Goal: Task Accomplishment & Management: Manage account settings

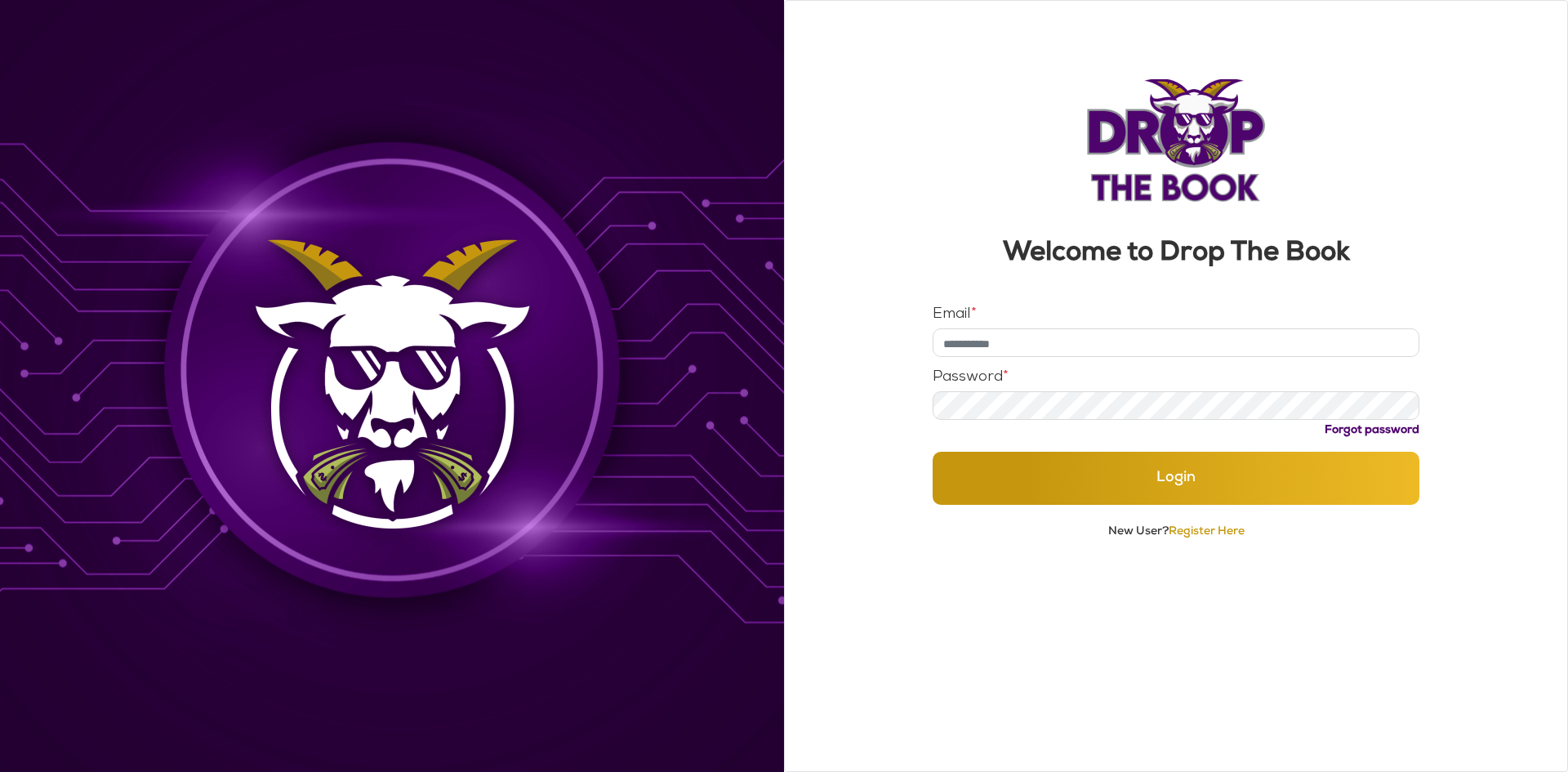
type input "**********"
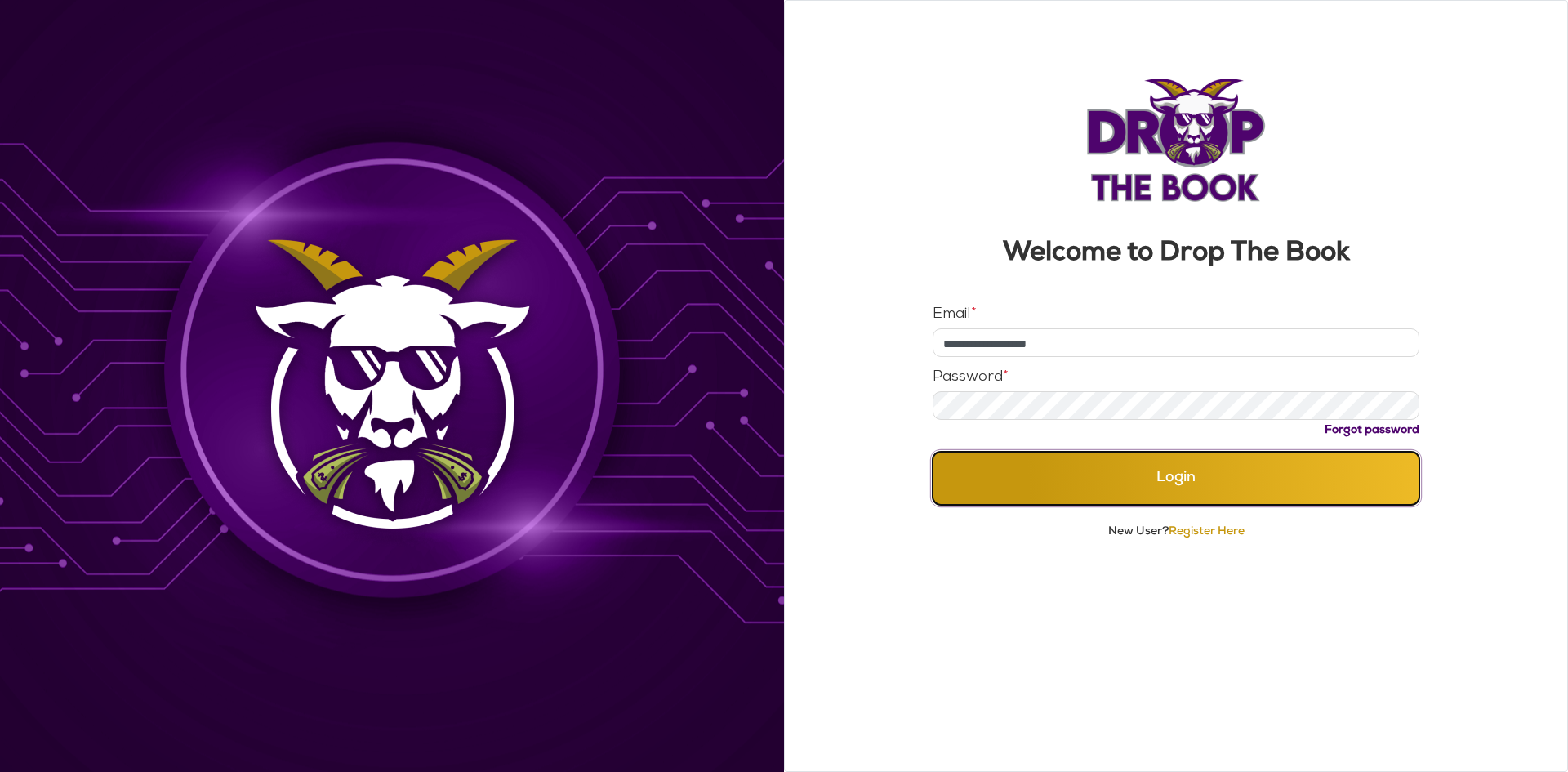
click at [1208, 470] on button "Login" at bounding box center [1177, 477] width 488 height 53
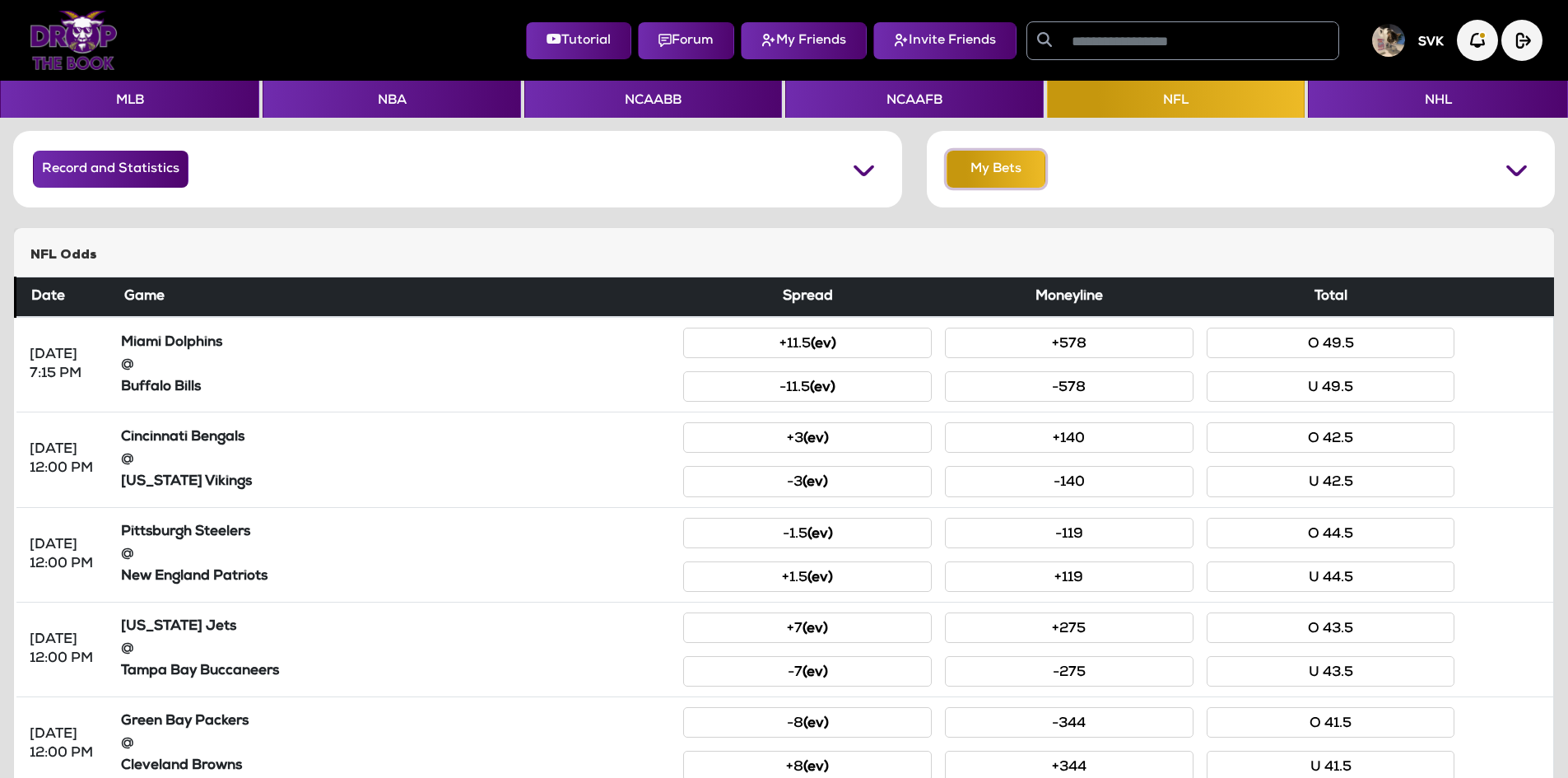
click at [997, 161] on button "My Bets" at bounding box center [996, 169] width 98 height 37
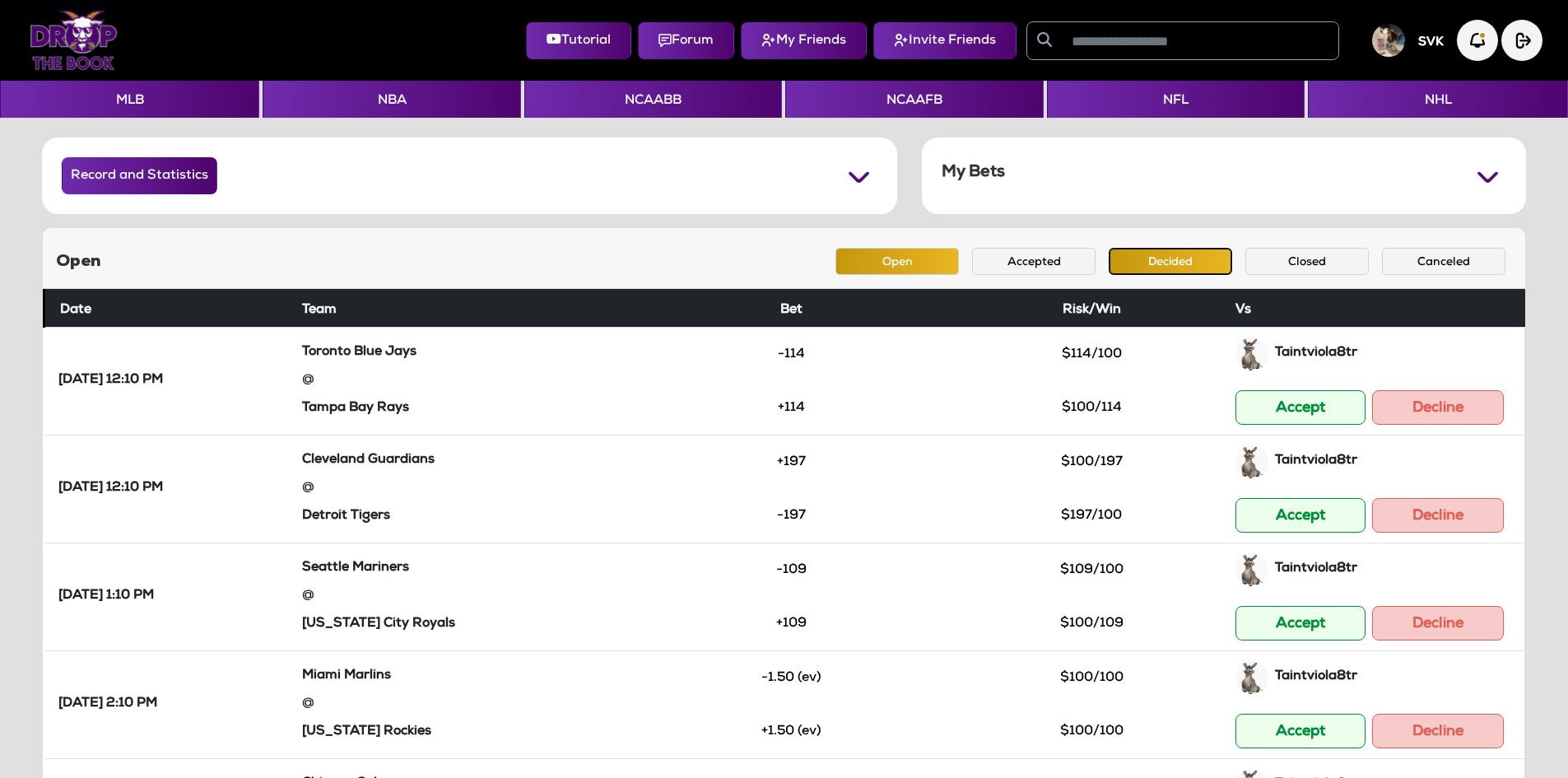
click at [1189, 269] on button "Decided" at bounding box center [1171, 261] width 123 height 27
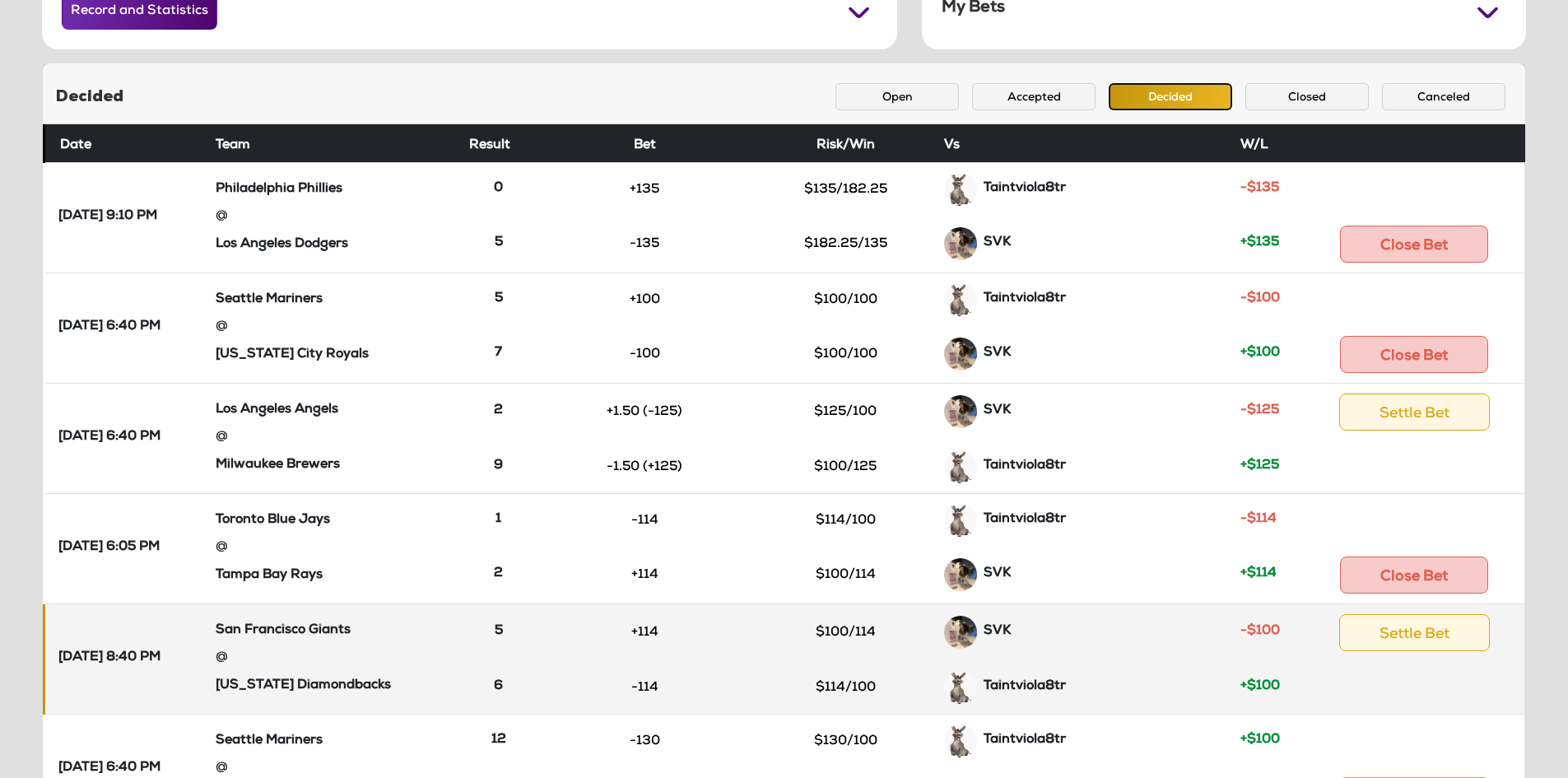
scroll to position [82, 0]
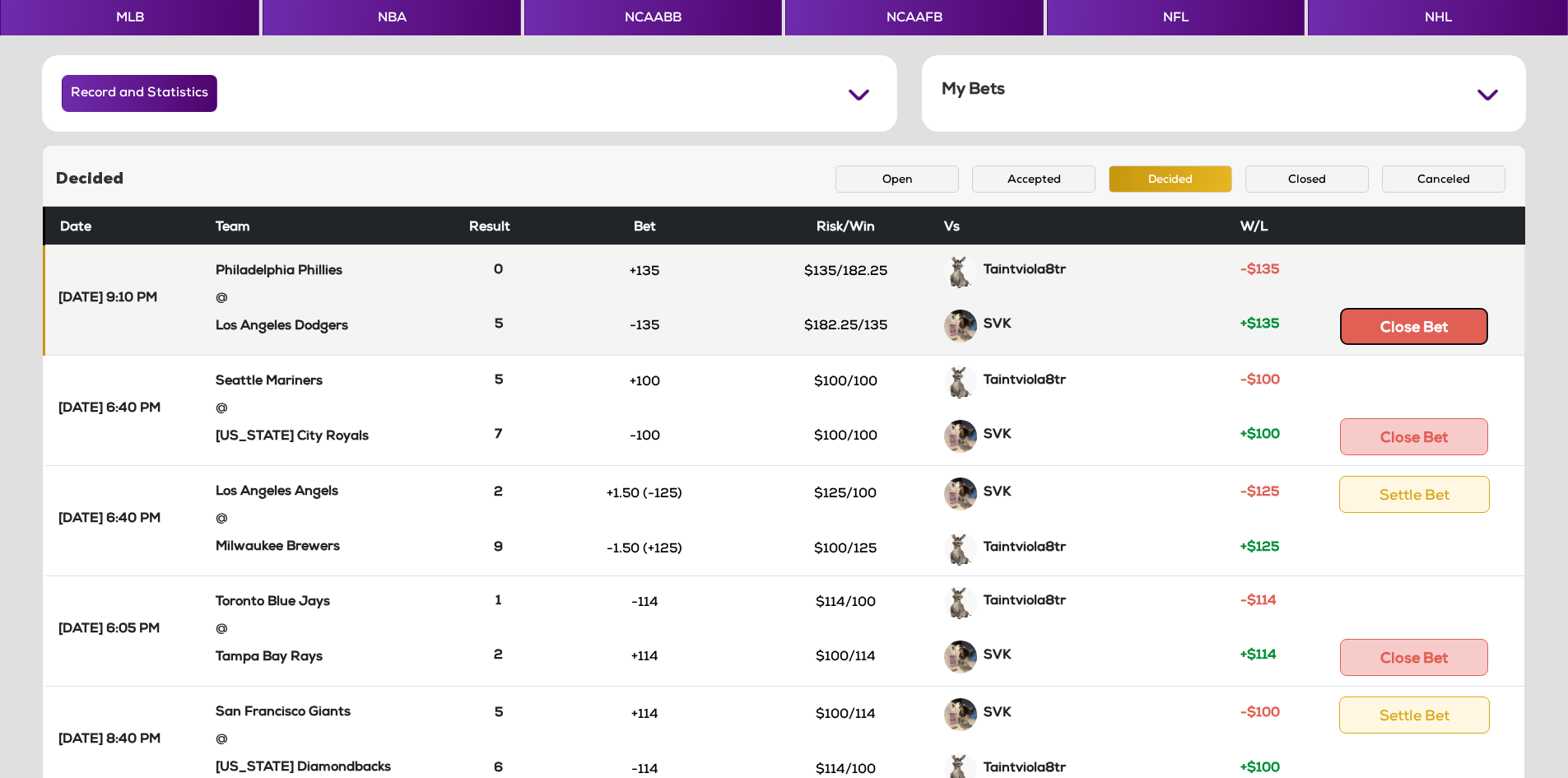
click at [1420, 336] on button "Close Bet" at bounding box center [1415, 326] width 149 height 37
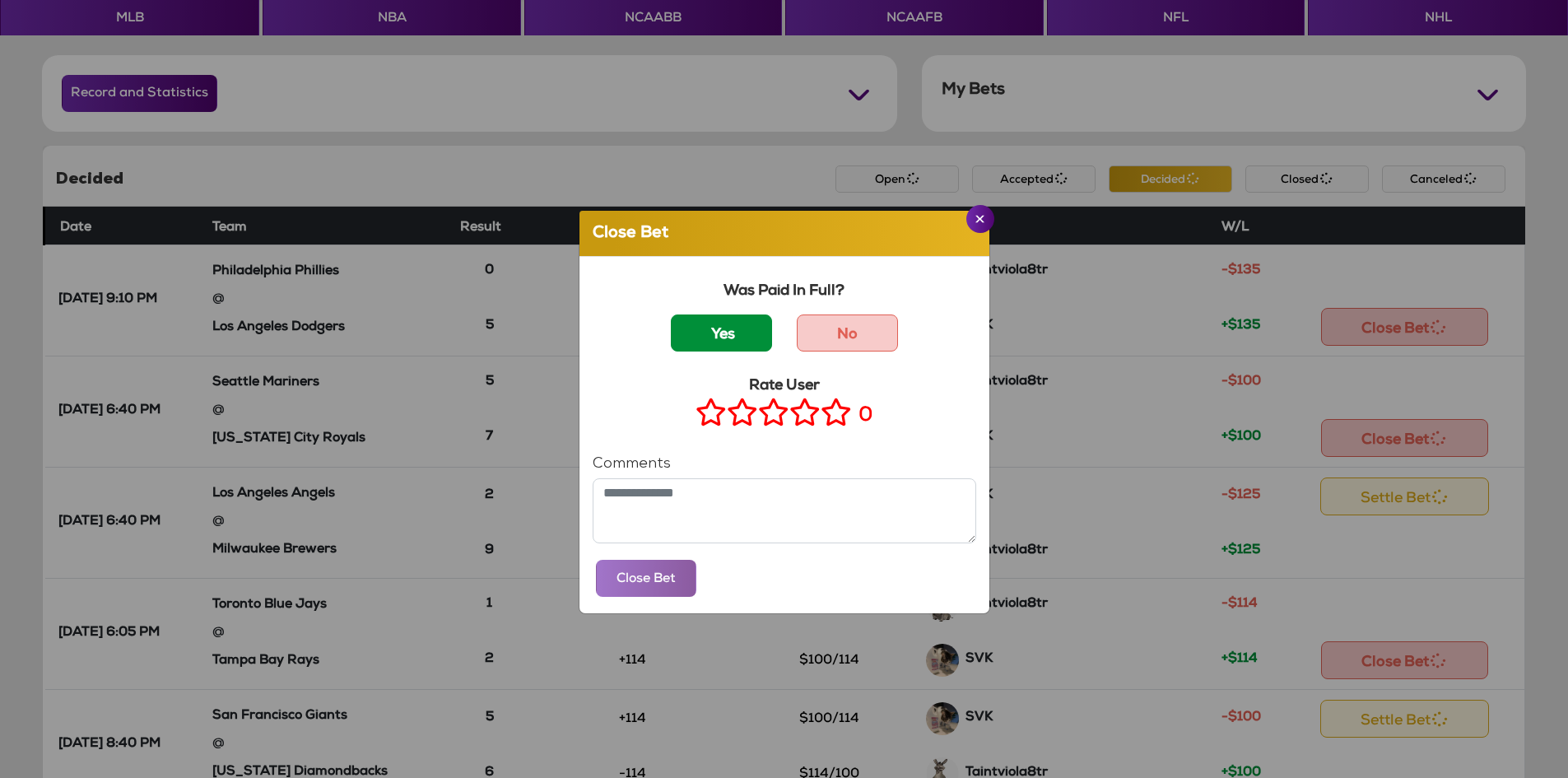
click at [733, 339] on label "Yes" at bounding box center [721, 333] width 101 height 37
click at [829, 418] on icon at bounding box center [836, 412] width 31 height 20
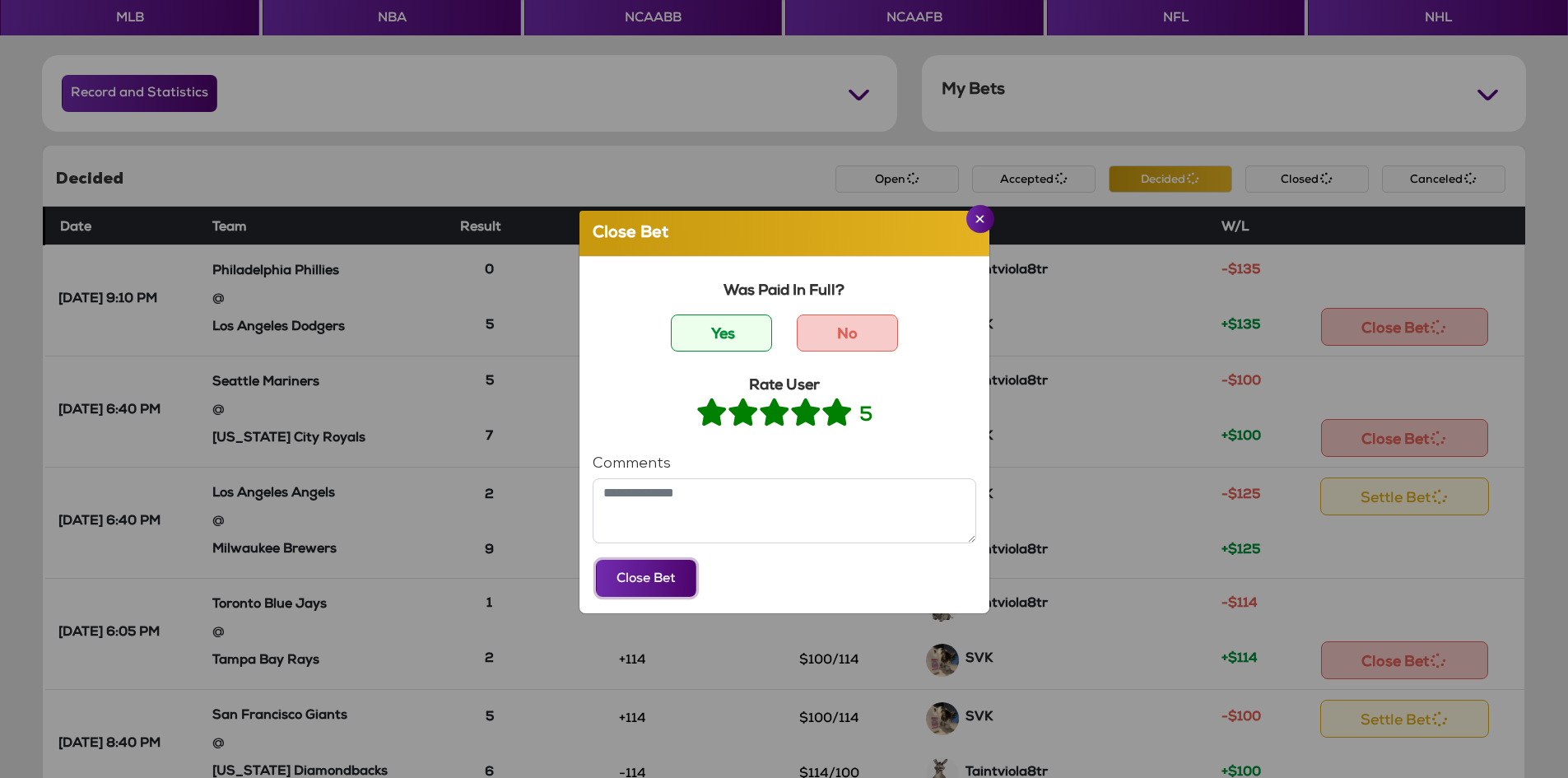
click at [675, 587] on button "Close Bet" at bounding box center [646, 577] width 100 height 37
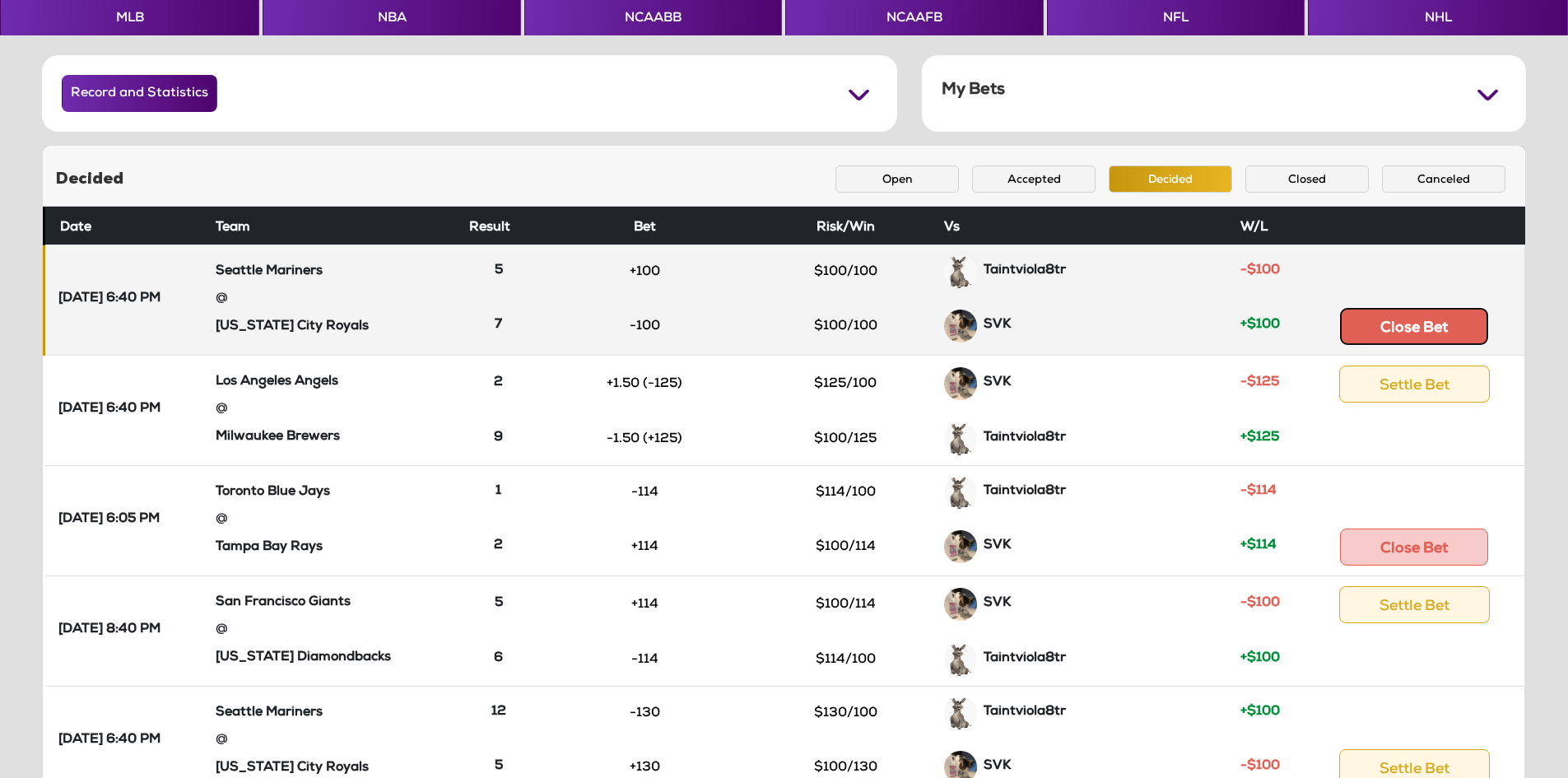
click at [1451, 331] on button "Close Bet" at bounding box center [1415, 326] width 149 height 37
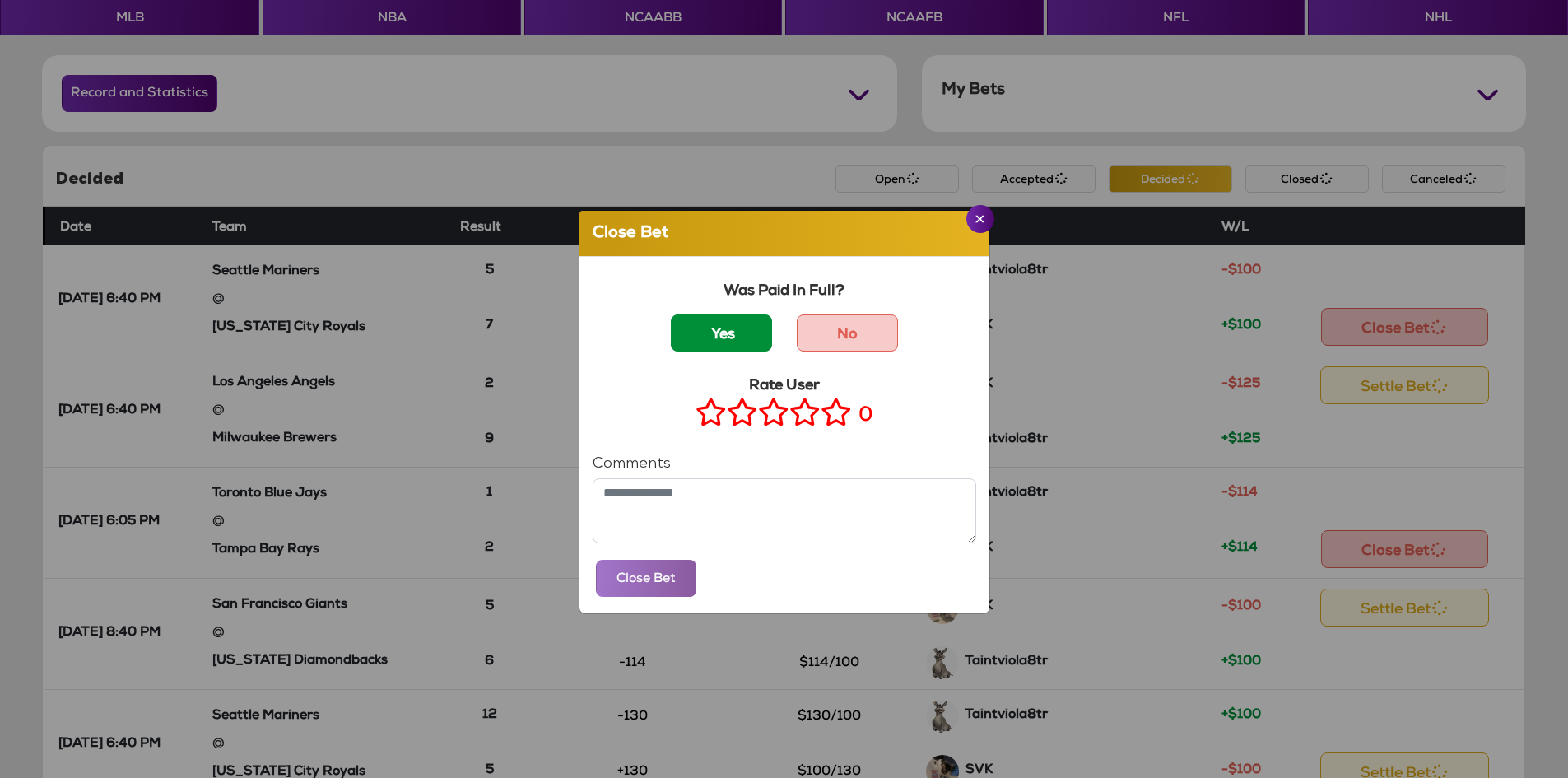
click at [709, 329] on label "Yes" at bounding box center [721, 333] width 101 height 37
click at [832, 414] on icon at bounding box center [836, 412] width 31 height 20
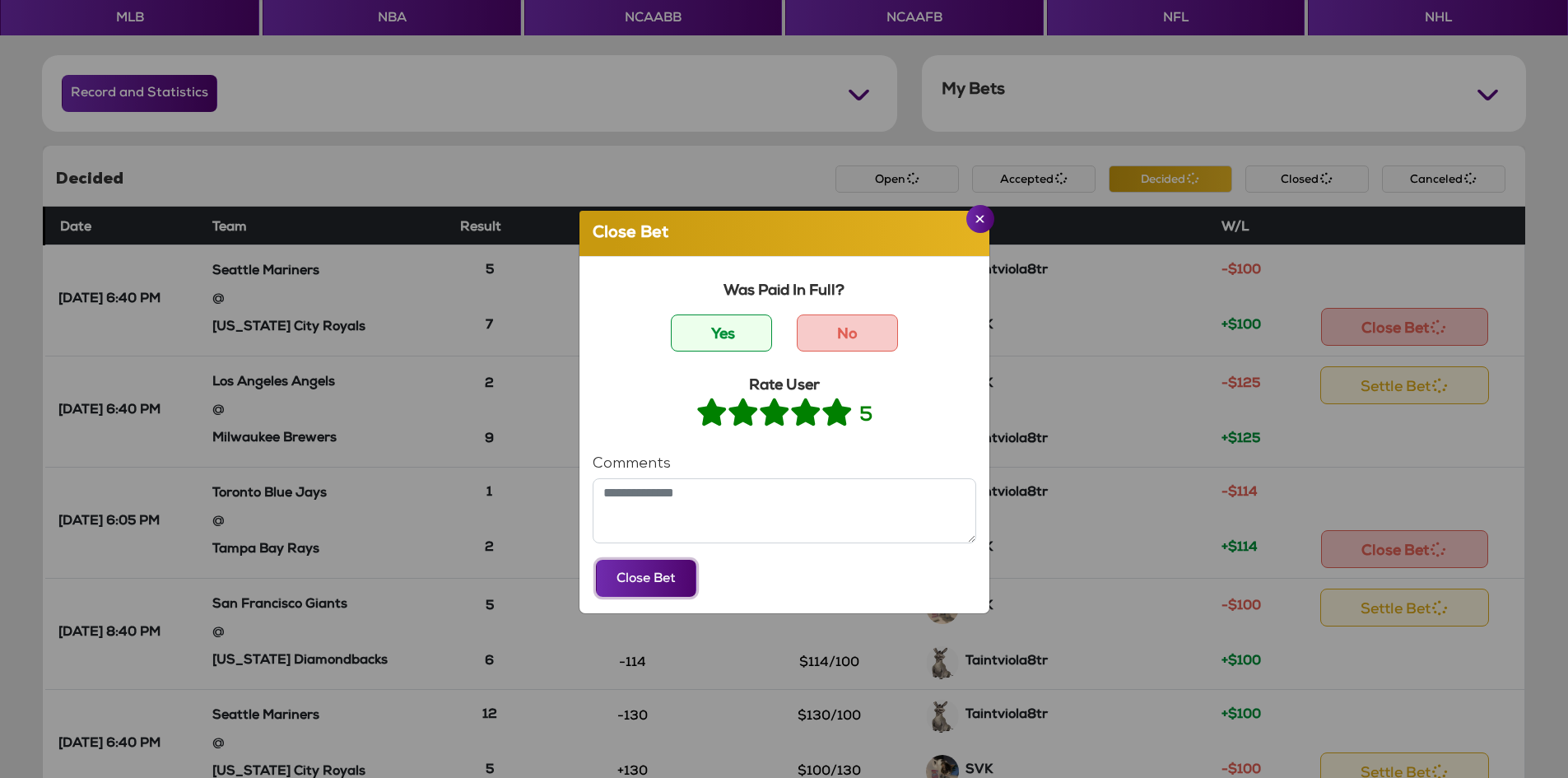
drag, startPoint x: 645, startPoint y: 590, endPoint x: 661, endPoint y: 582, distance: 17.9
click at [647, 590] on button "Close Bet" at bounding box center [646, 577] width 100 height 37
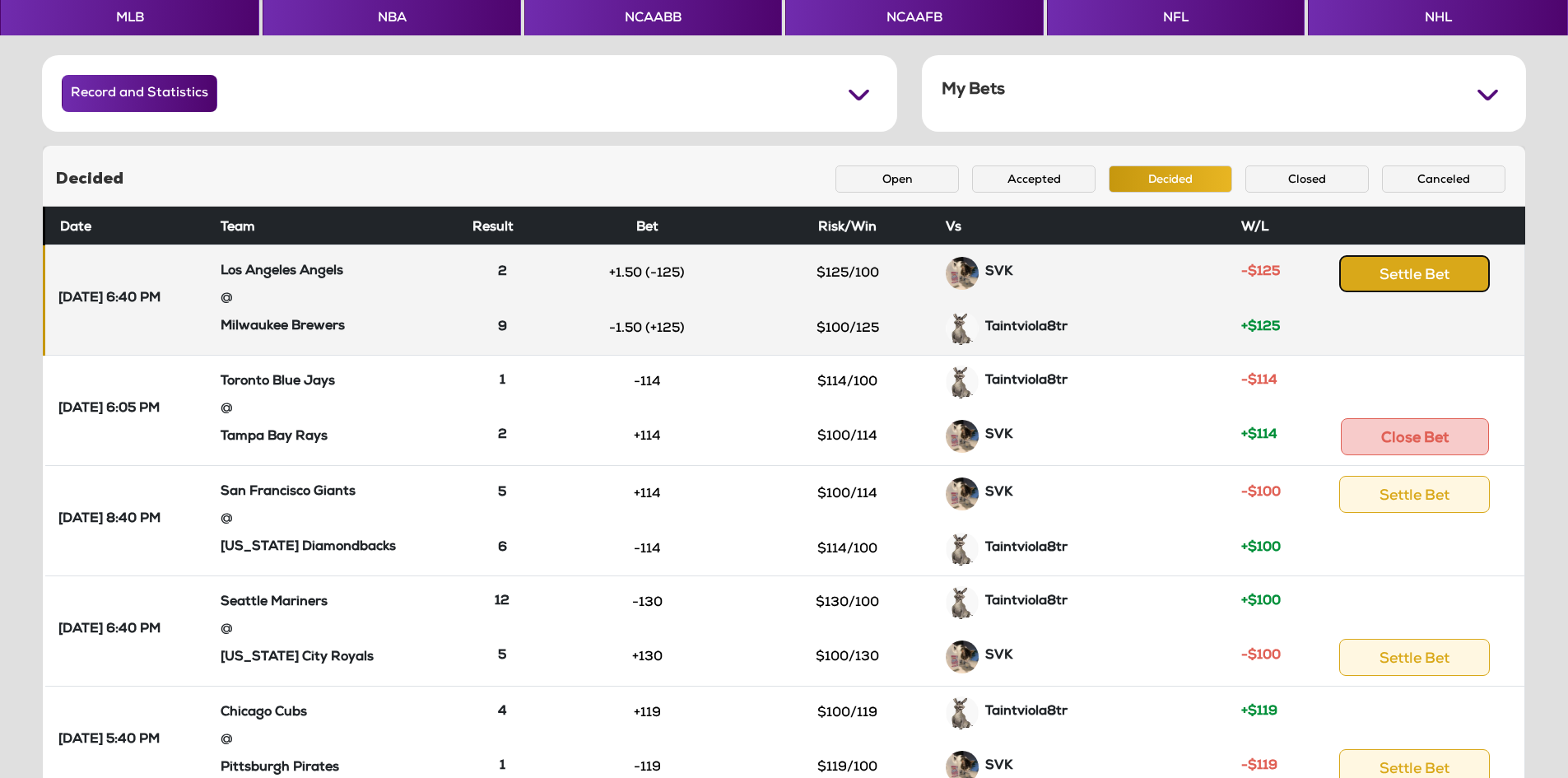
click at [1424, 282] on button "Settle Bet" at bounding box center [1415, 274] width 150 height 37
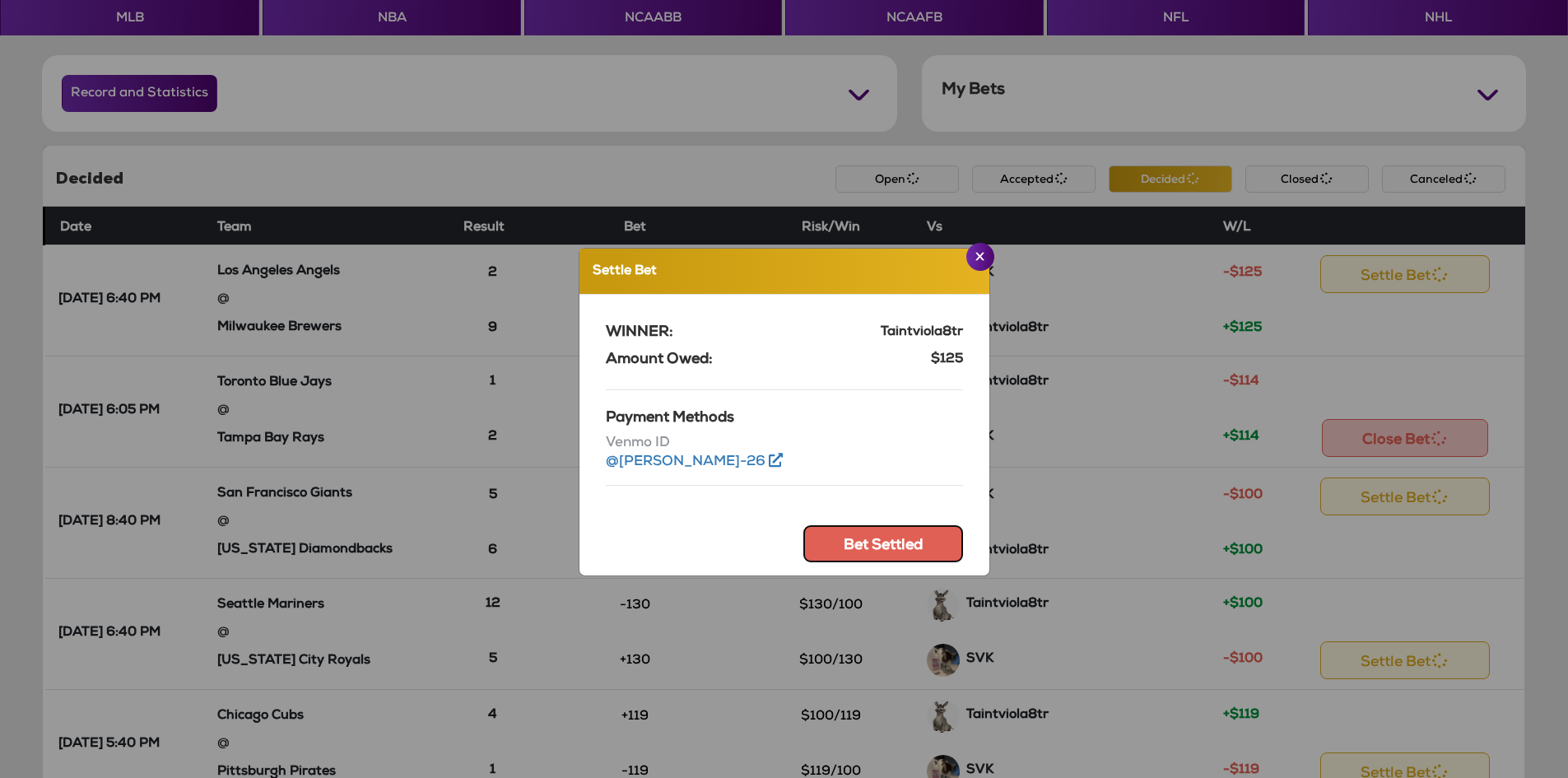
click at [841, 539] on button "Bet Settled" at bounding box center [883, 544] width 160 height 37
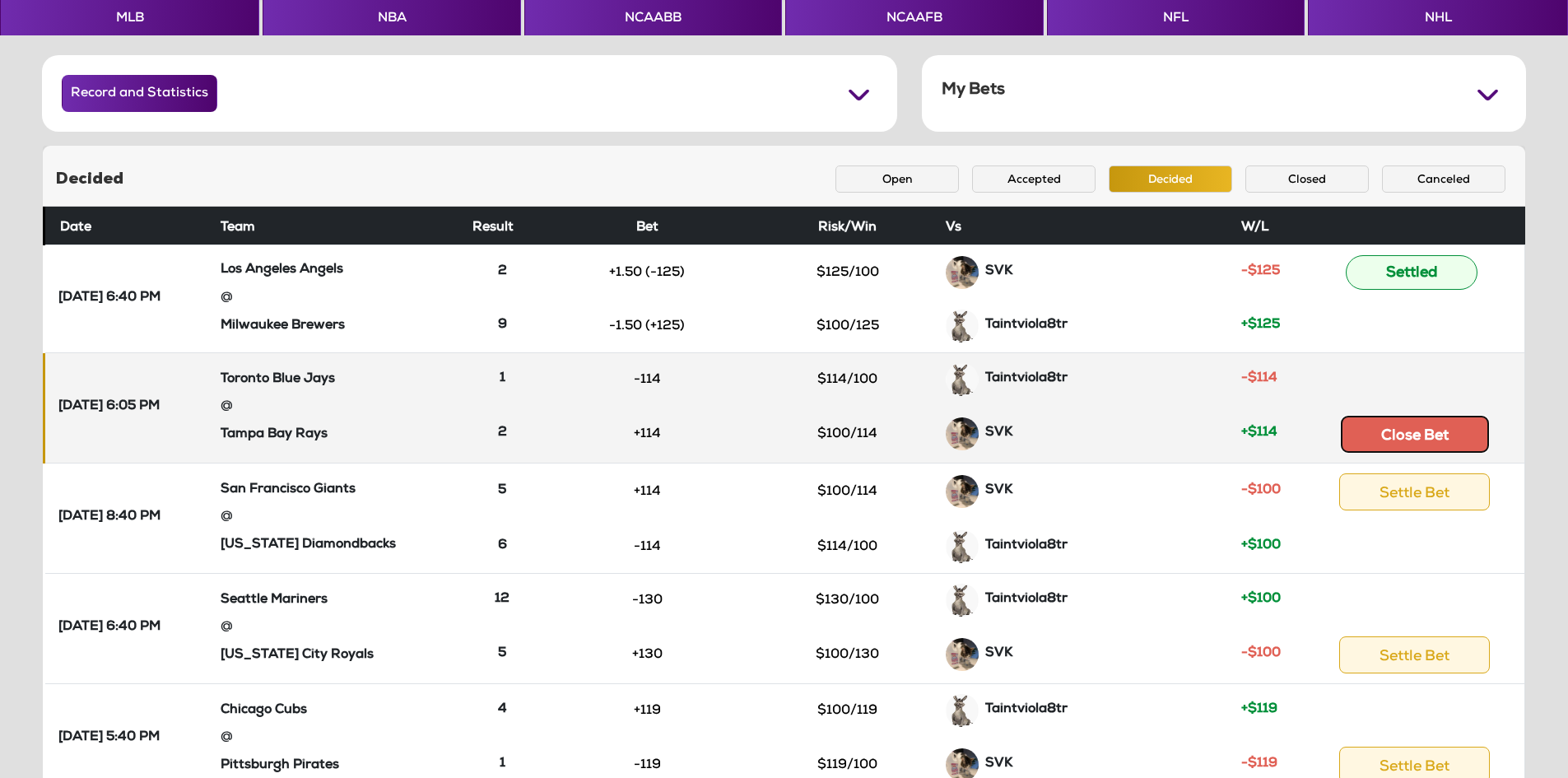
click at [1442, 435] on button "Close Bet" at bounding box center [1415, 434] width 149 height 37
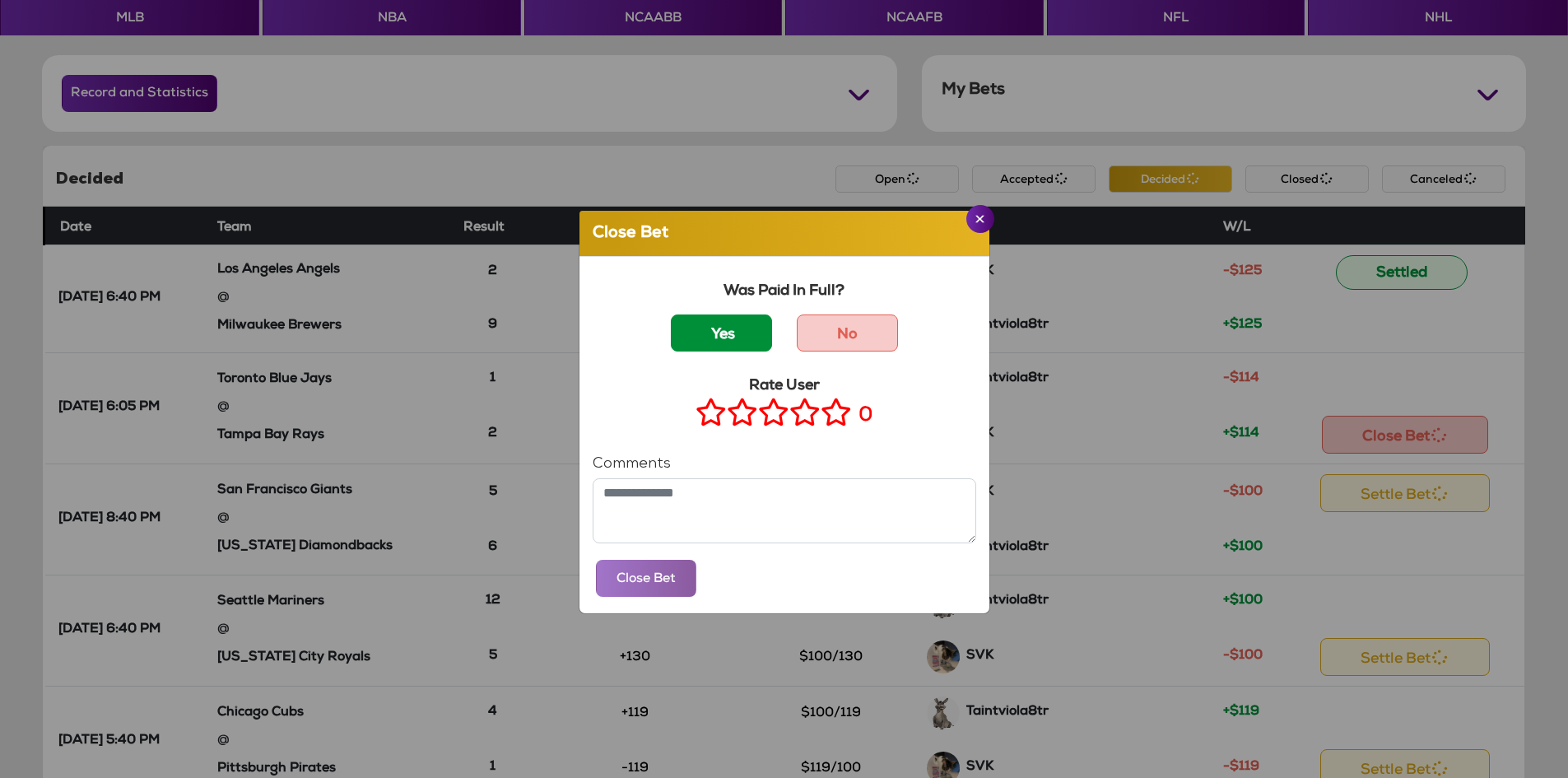
click at [740, 340] on label "Yes" at bounding box center [721, 333] width 101 height 37
click at [828, 413] on icon at bounding box center [836, 412] width 31 height 20
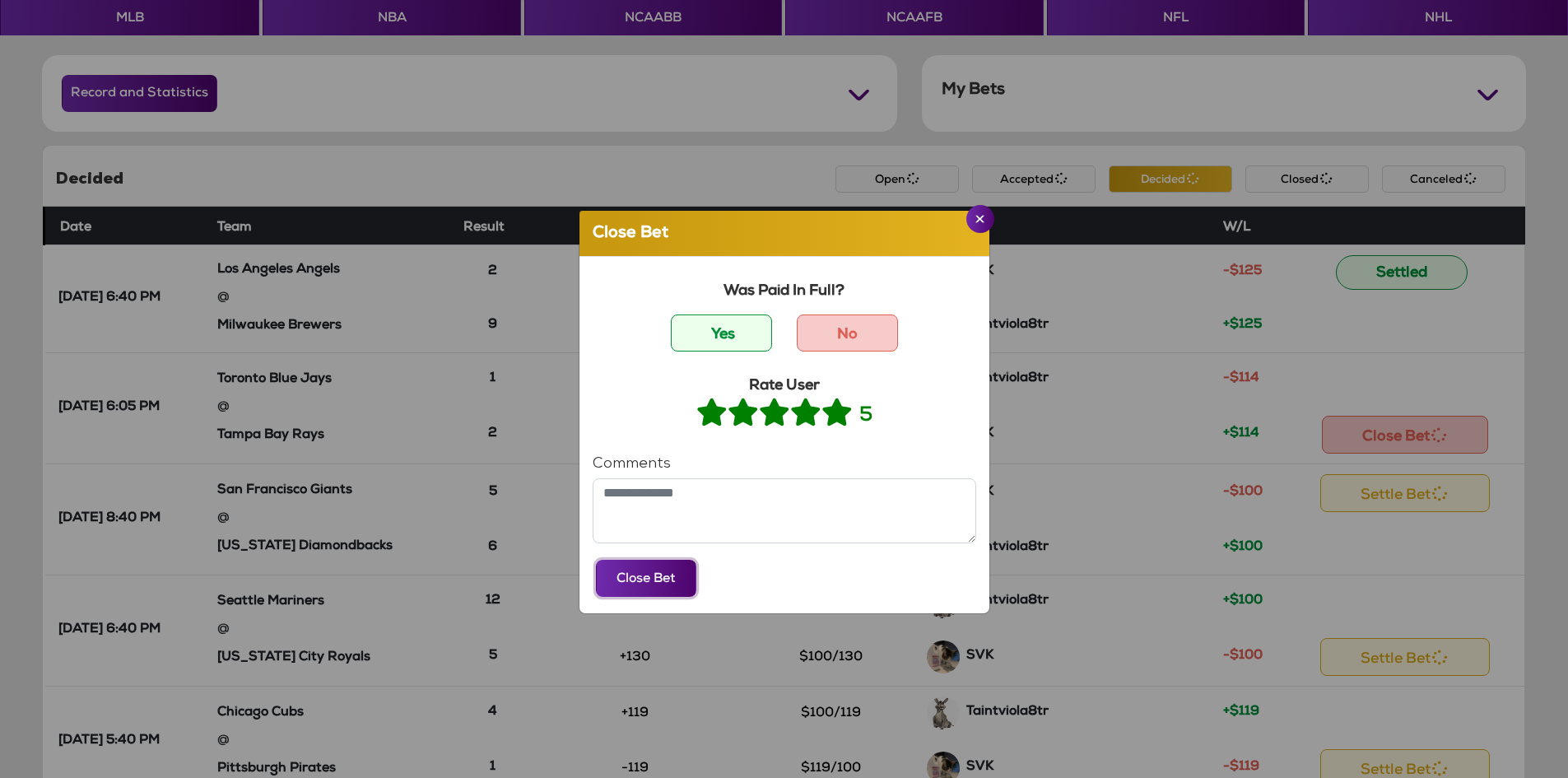
click at [660, 577] on button "Close Bet" at bounding box center [646, 577] width 100 height 37
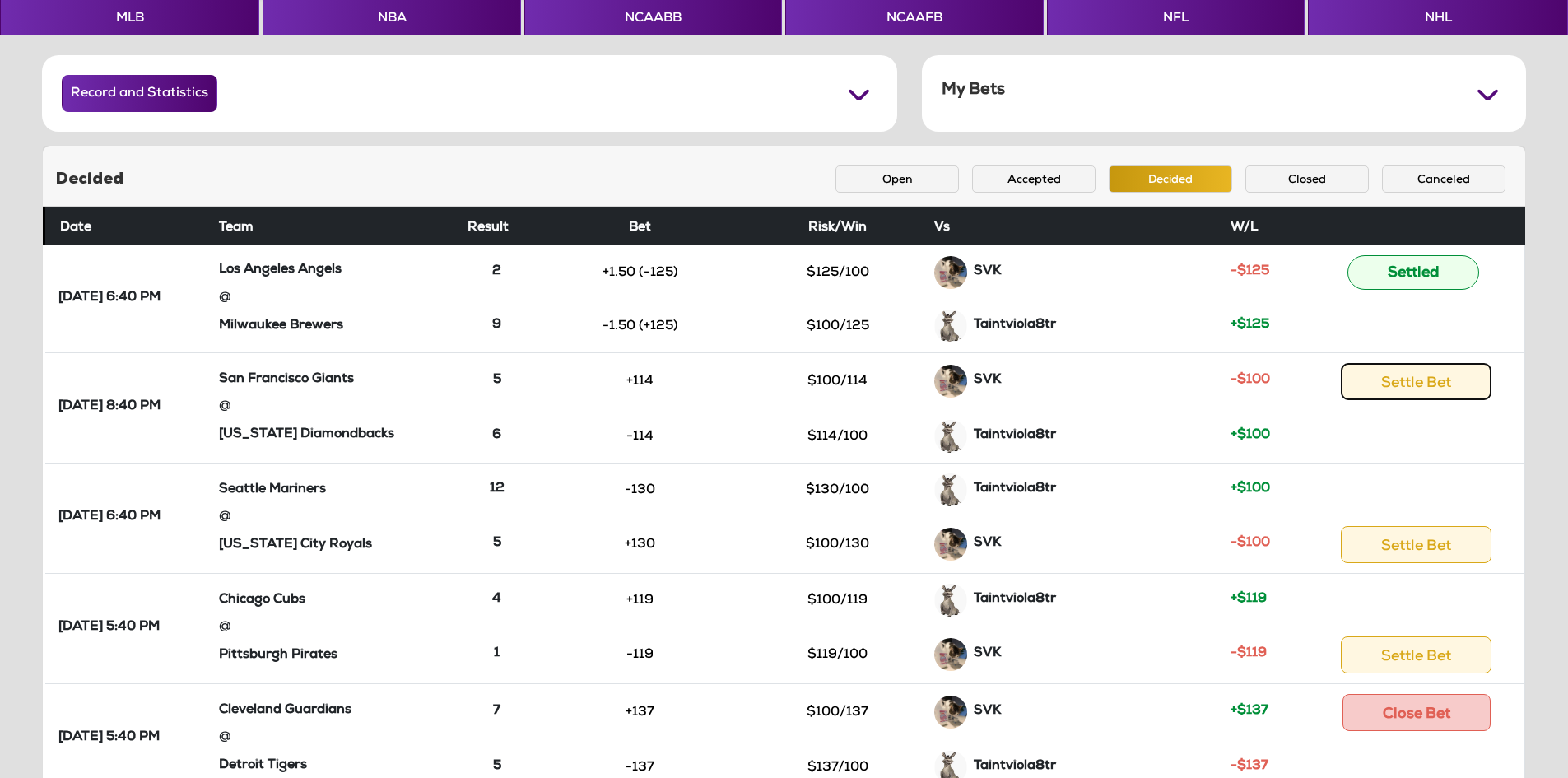
click at [1434, 387] on button "Settle Bet" at bounding box center [1416, 381] width 150 height 37
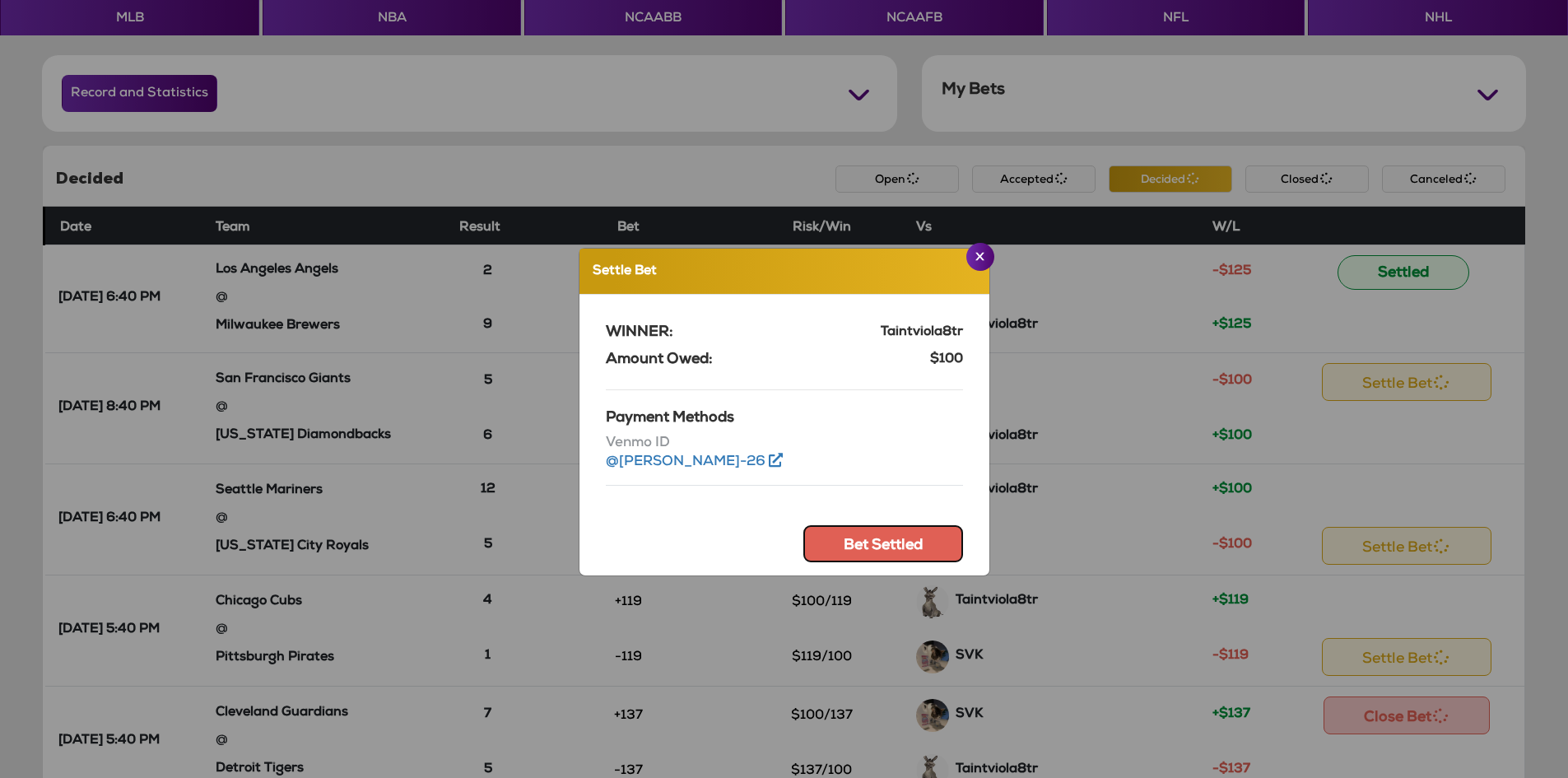
click at [858, 537] on button "Bet Settled" at bounding box center [883, 544] width 160 height 37
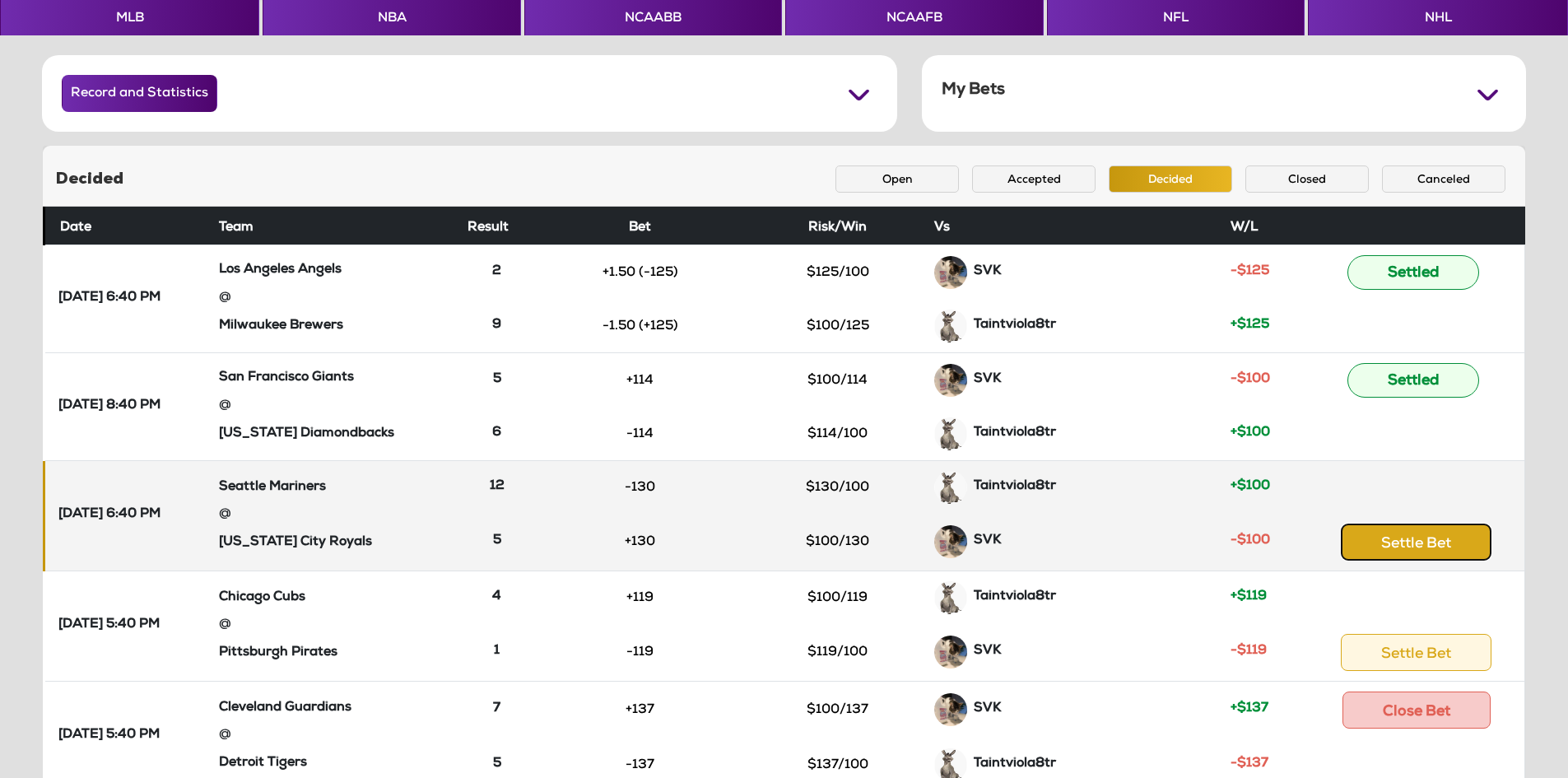
click at [1432, 550] on button "Settle Bet" at bounding box center [1416, 542] width 150 height 37
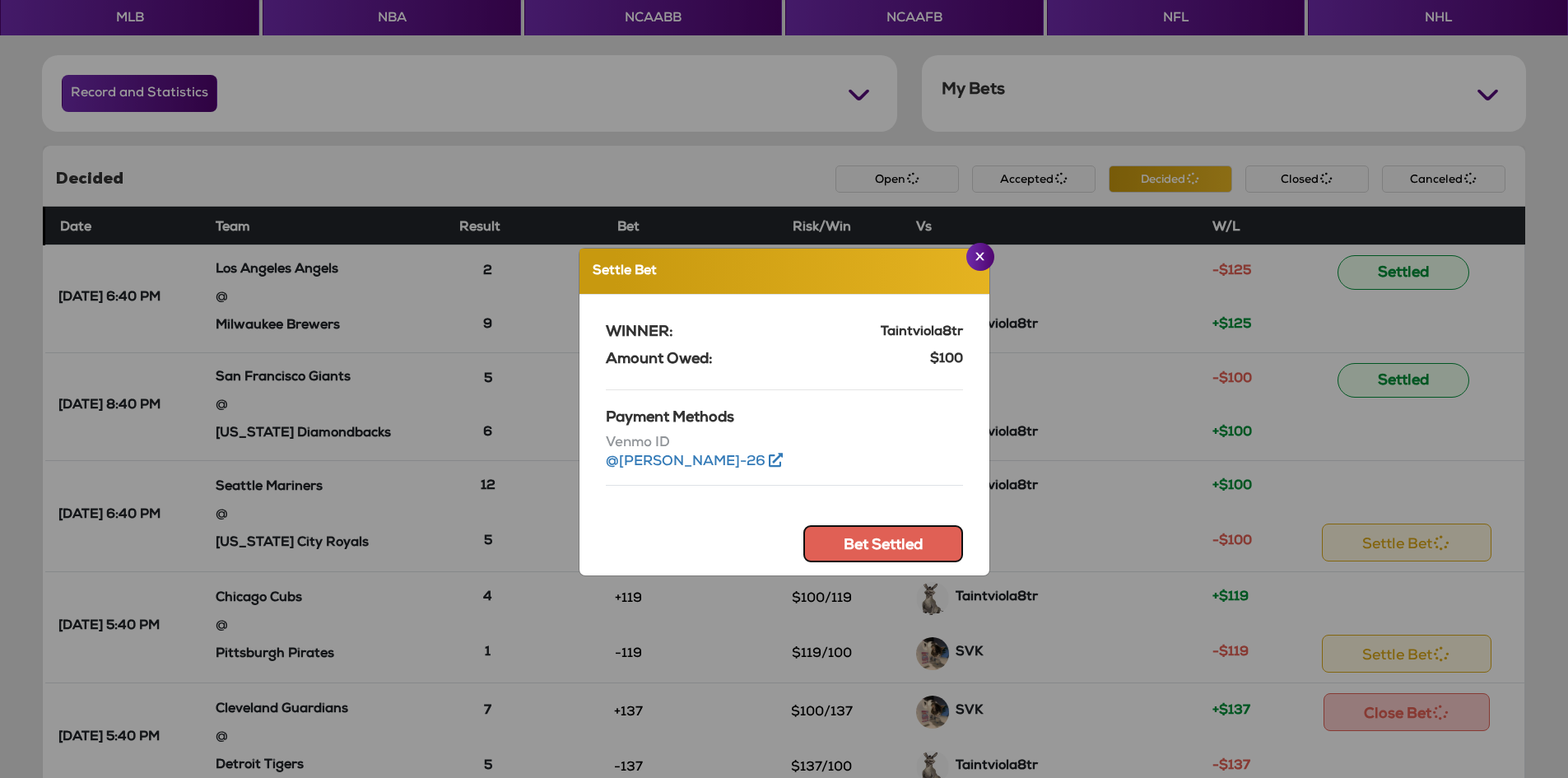
click at [893, 531] on button "Bet Settled" at bounding box center [883, 544] width 160 height 37
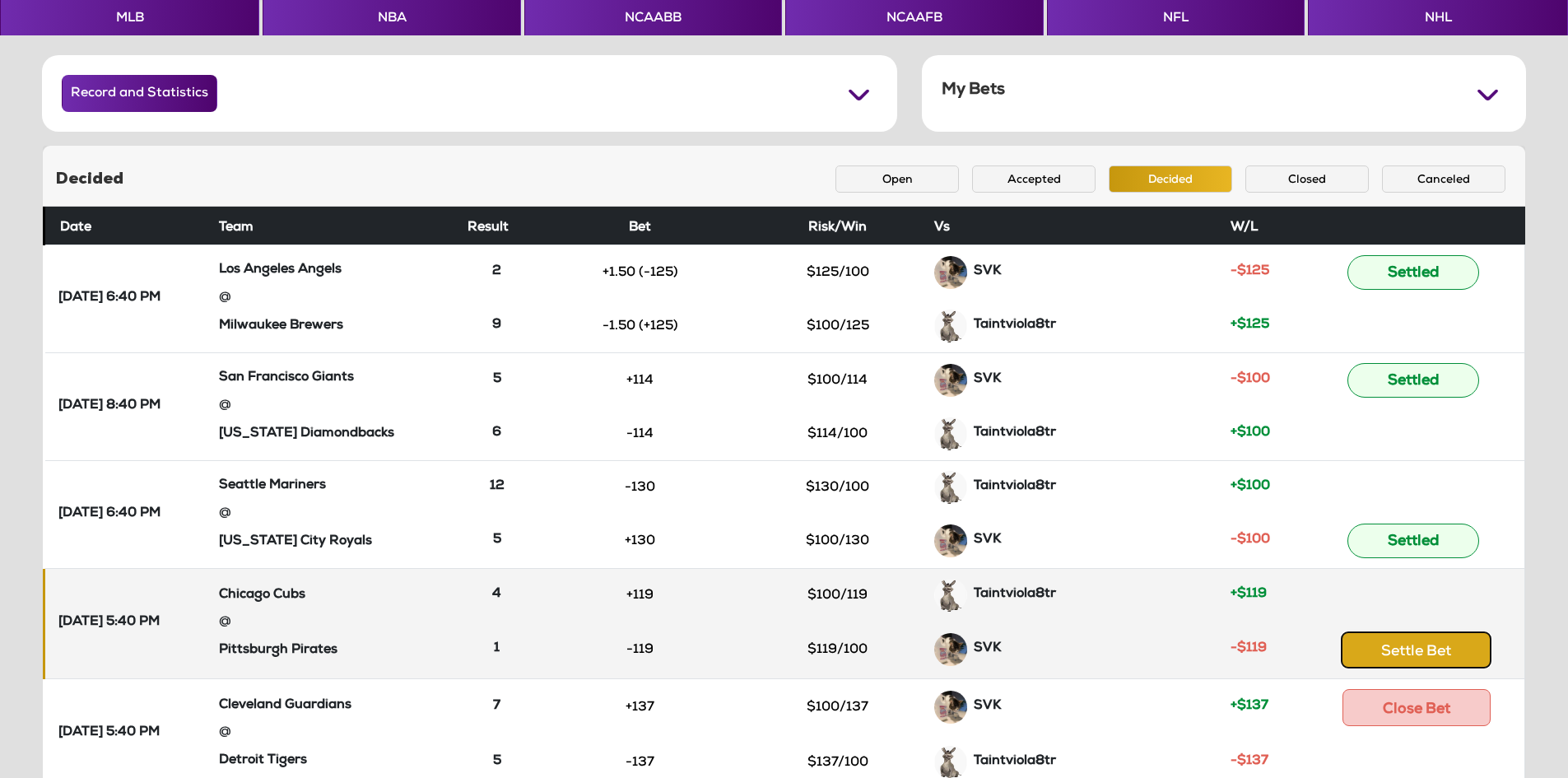
click at [1420, 646] on button "Settle Bet" at bounding box center [1416, 650] width 150 height 37
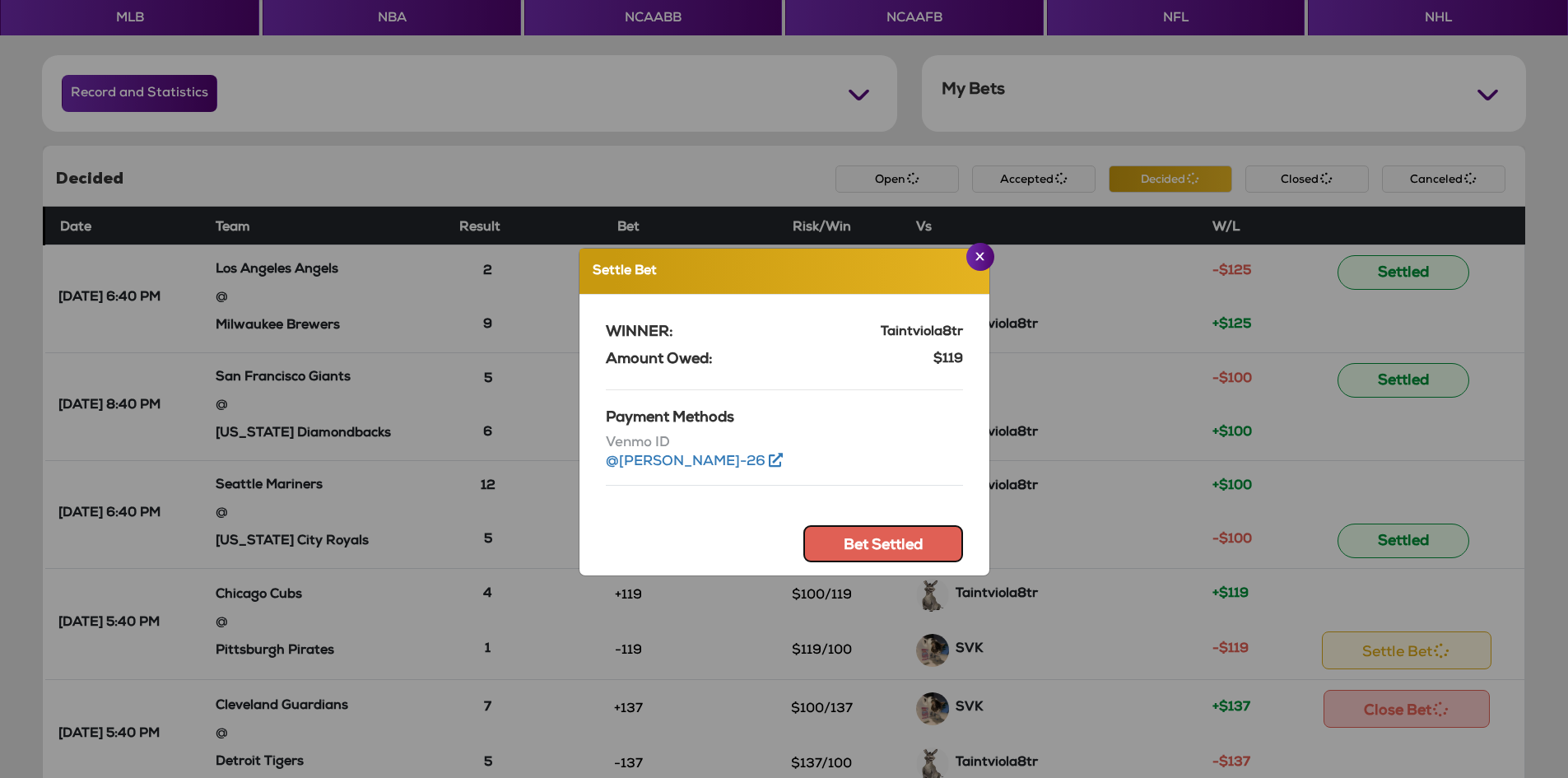
click at [884, 538] on button "Bet Settled" at bounding box center [883, 544] width 160 height 37
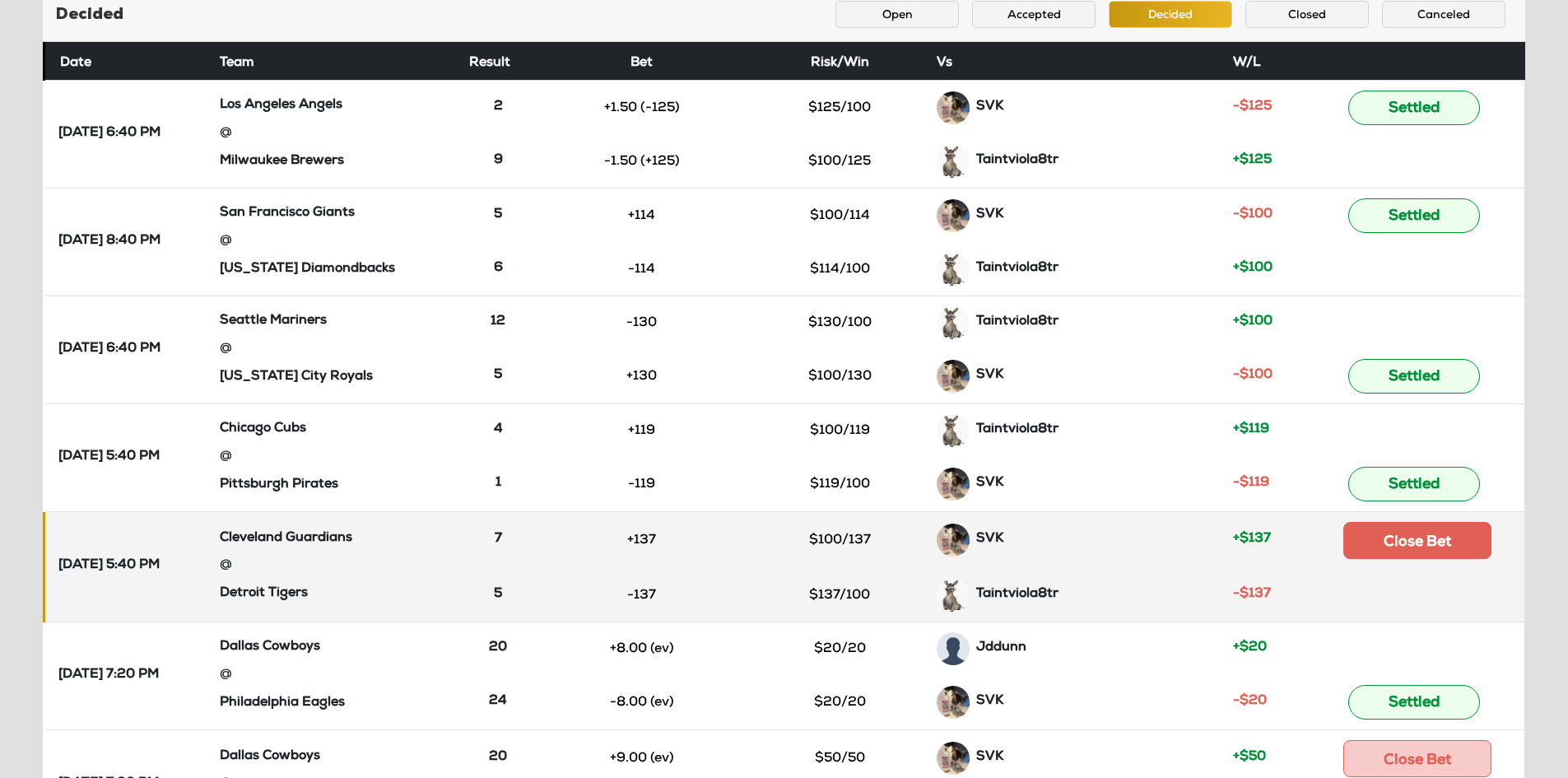
scroll to position [329, 0]
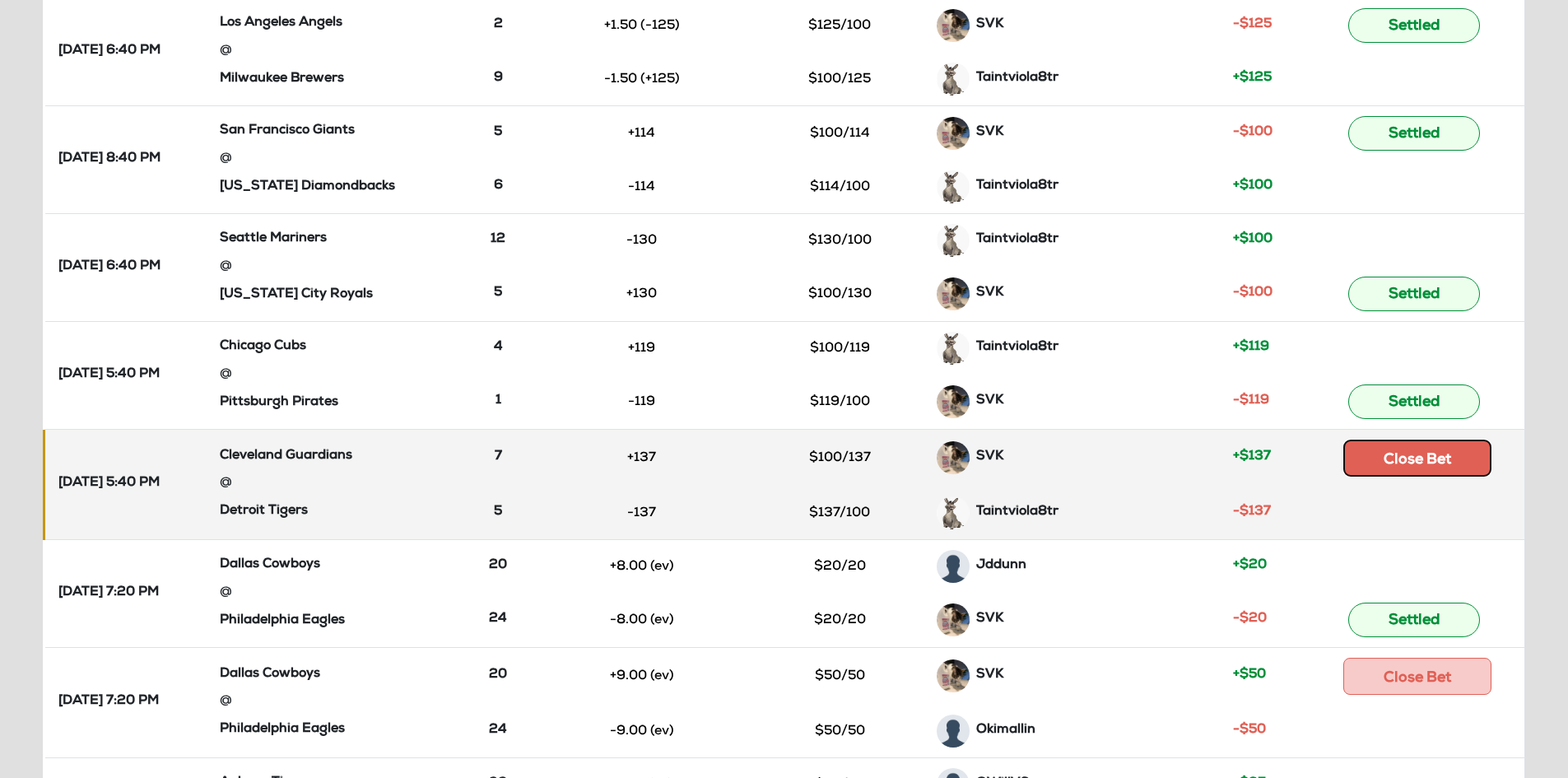
click at [1425, 468] on button "Close Bet" at bounding box center [1418, 458] width 149 height 37
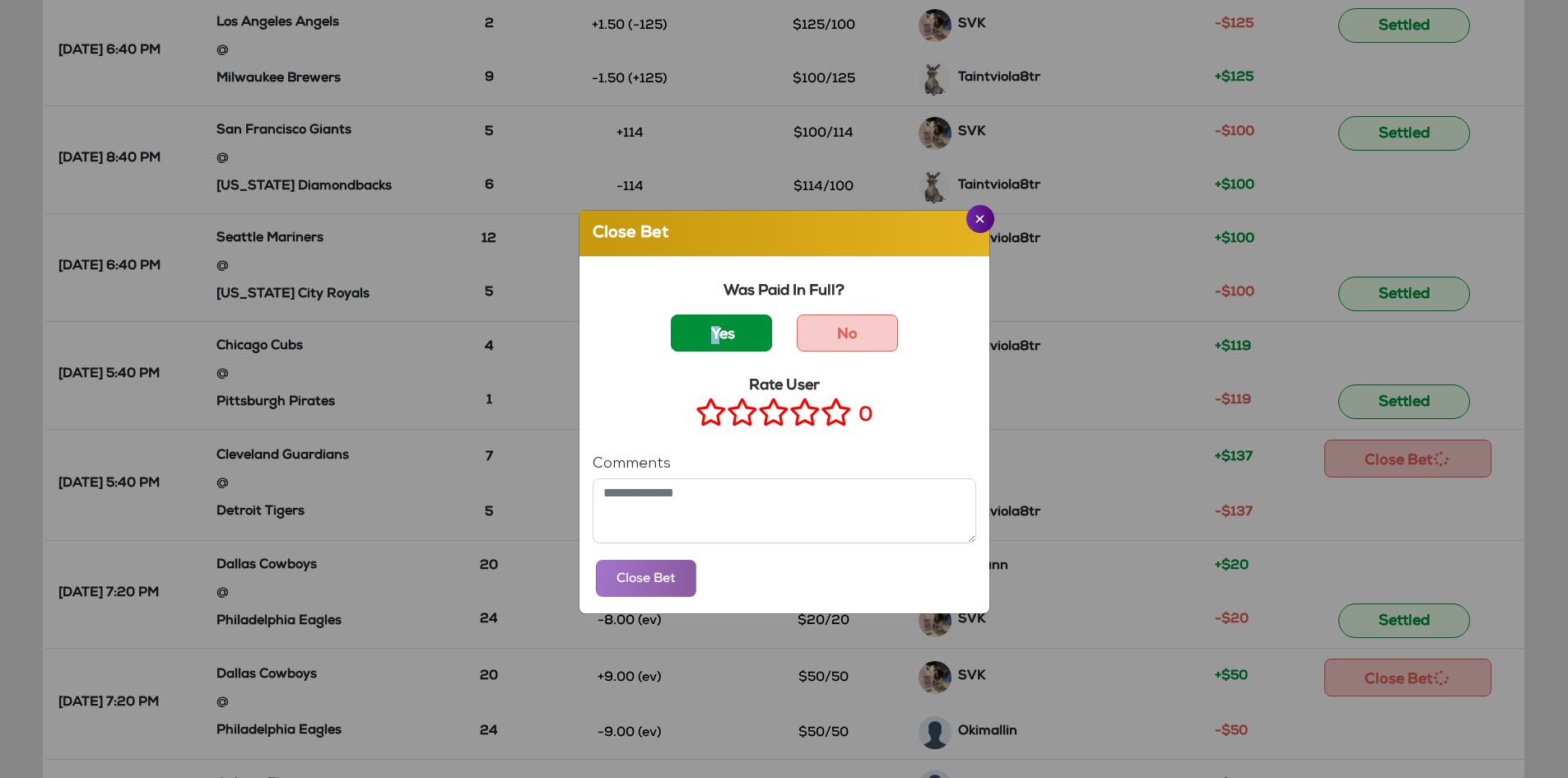
click at [710, 322] on label "Yes" at bounding box center [721, 333] width 101 height 37
click at [746, 344] on label "Yes" at bounding box center [721, 333] width 101 height 37
click at [852, 436] on div "Was Paid In Full? Yes No Rate User 0 Comments Close Bet" at bounding box center [784, 435] width 410 height 357
click at [835, 418] on icon at bounding box center [836, 412] width 31 height 20
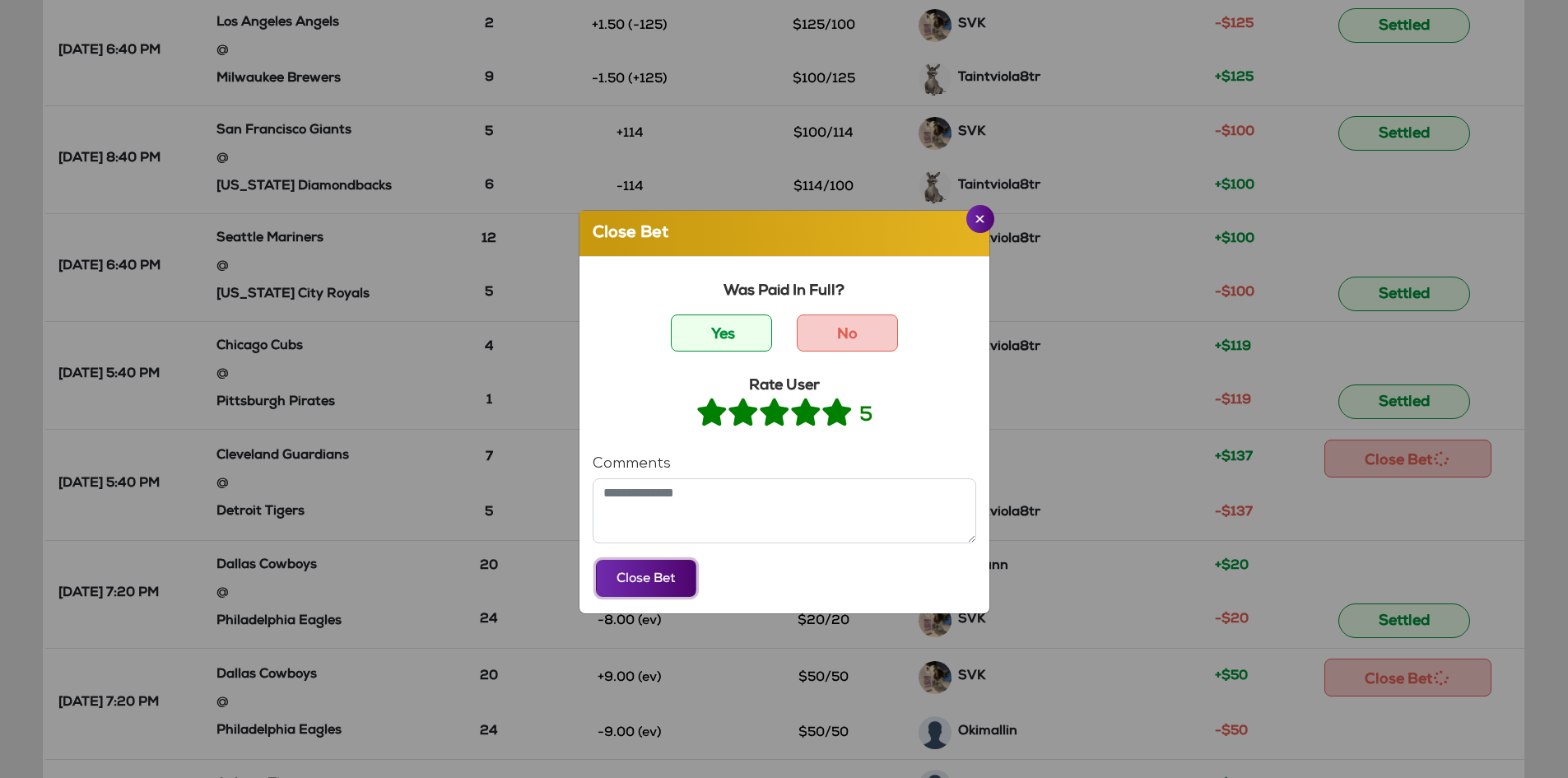
click at [676, 577] on button "Close Bet" at bounding box center [646, 577] width 100 height 37
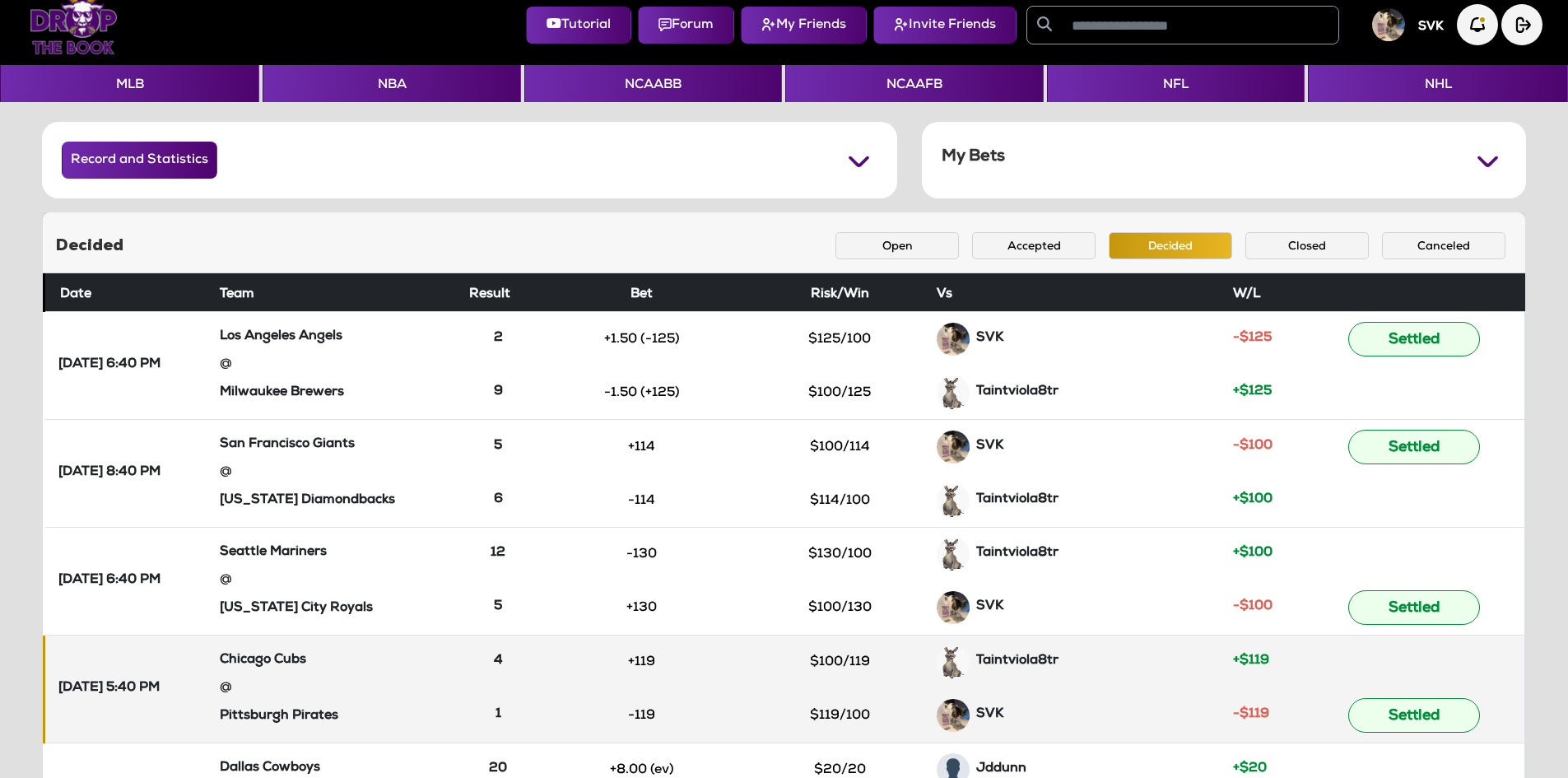
scroll to position [0, 0]
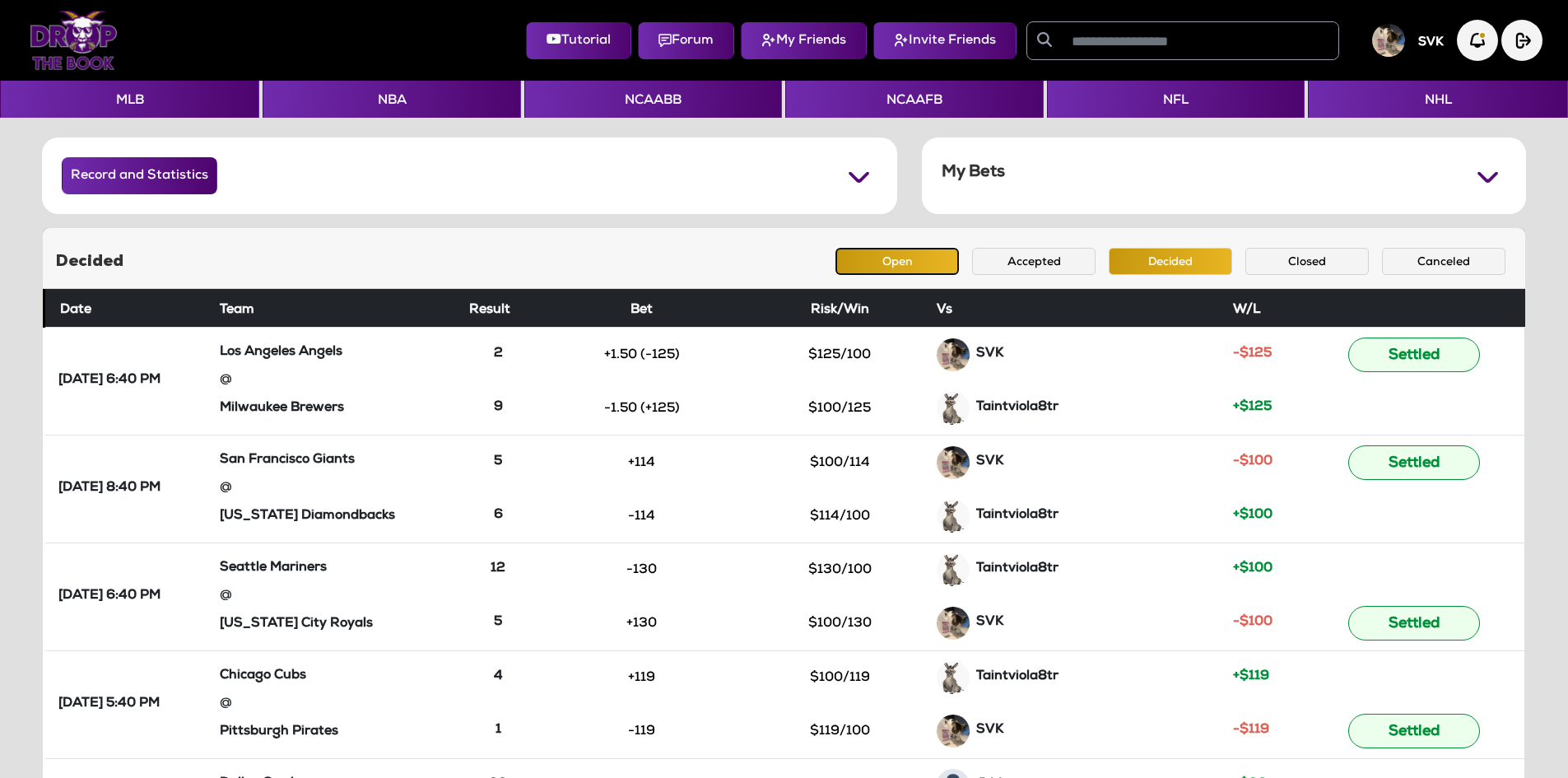
click at [934, 254] on button "Open" at bounding box center [897, 261] width 123 height 27
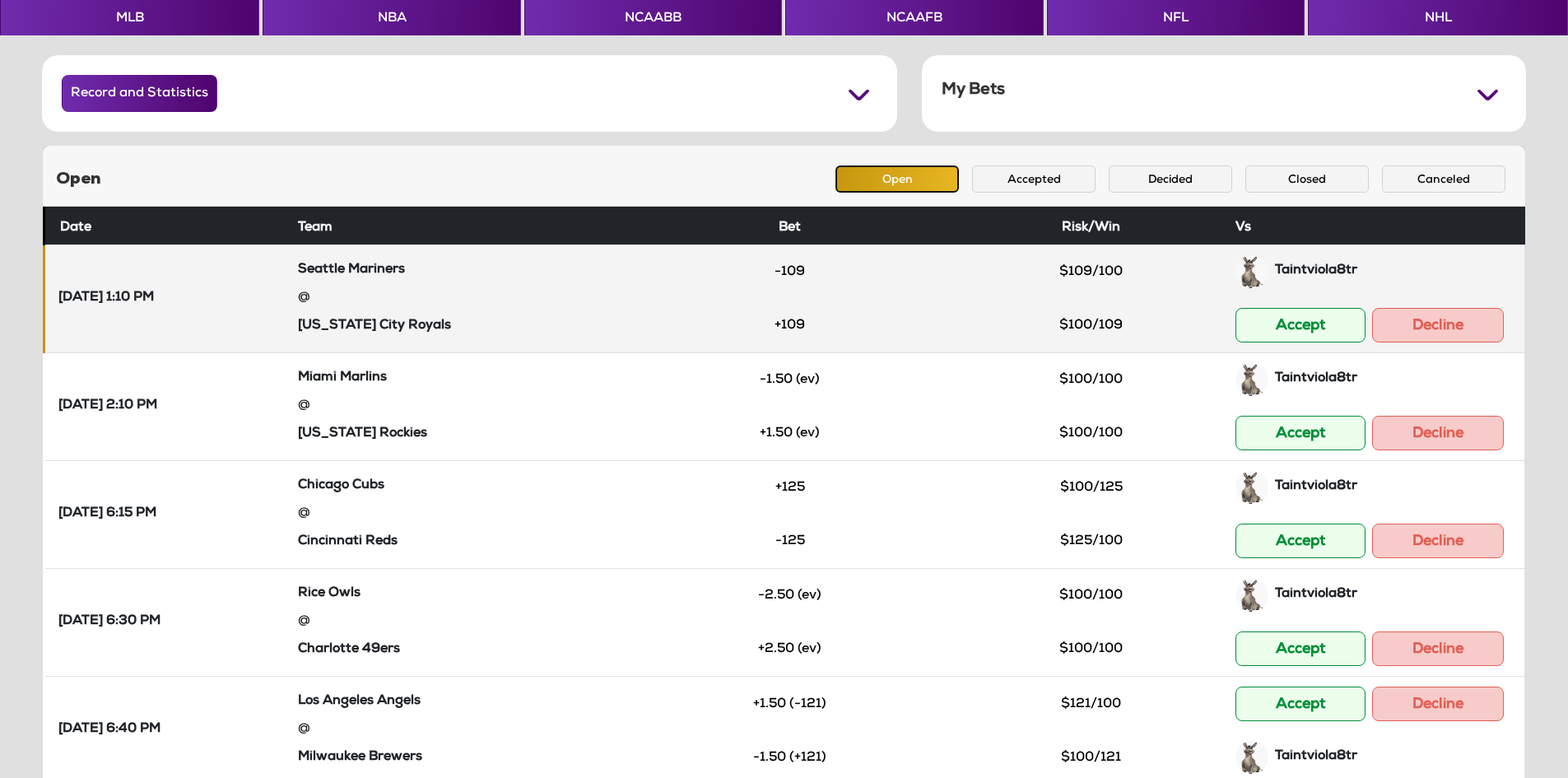
scroll to position [165, 0]
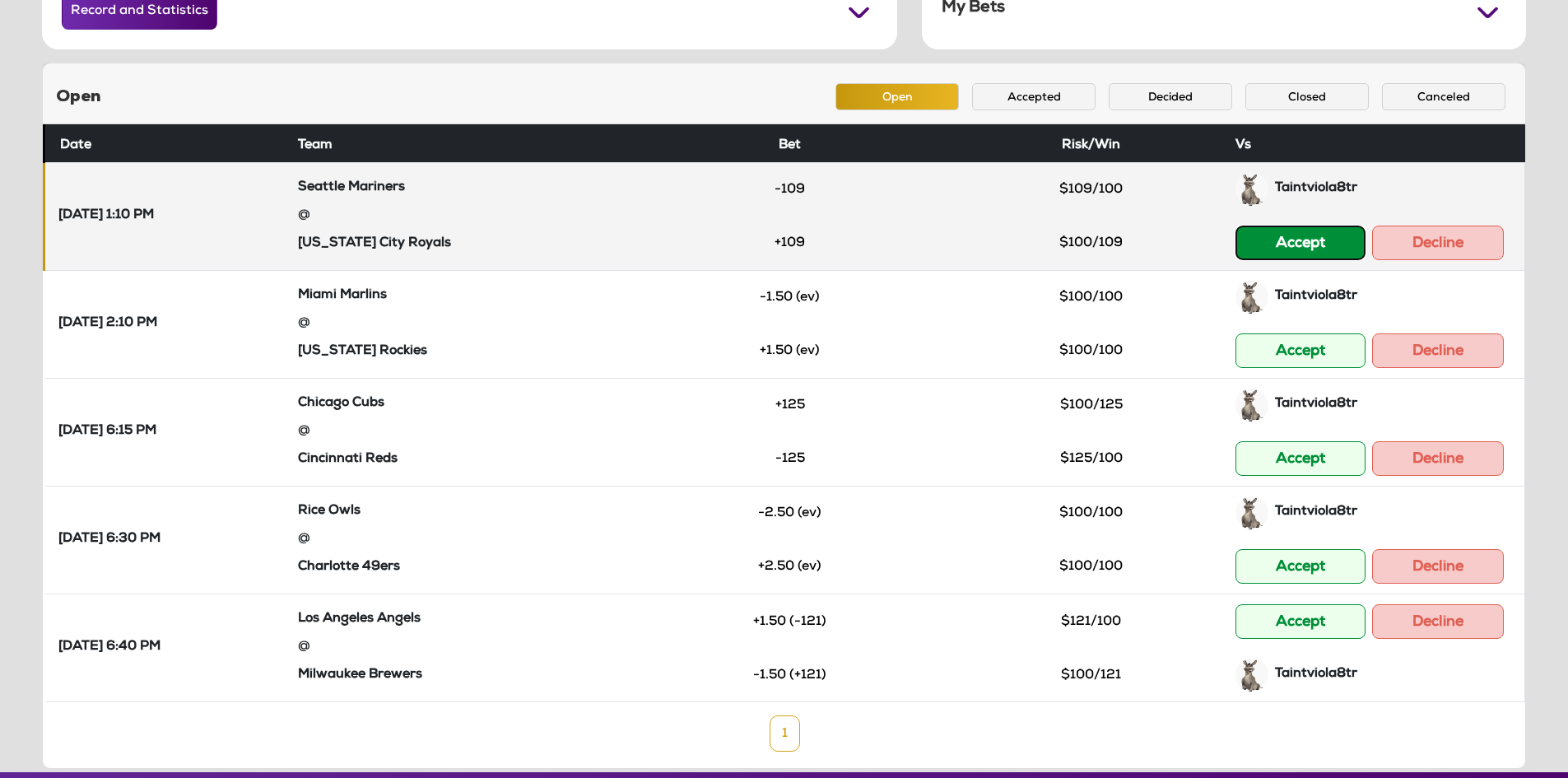
click at [1272, 249] on button "Accept" at bounding box center [1300, 243] width 130 height 35
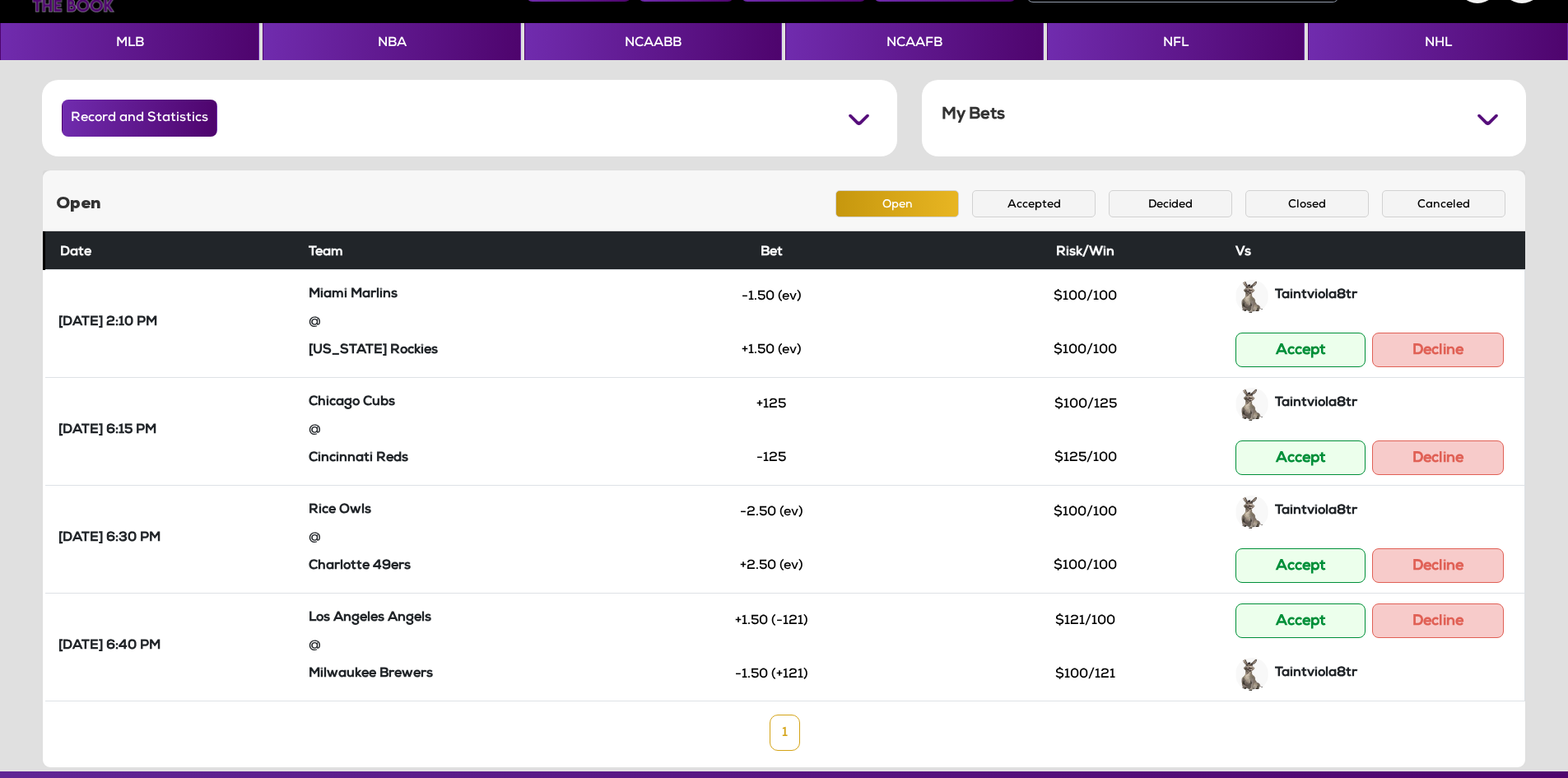
scroll to position [93, 0]
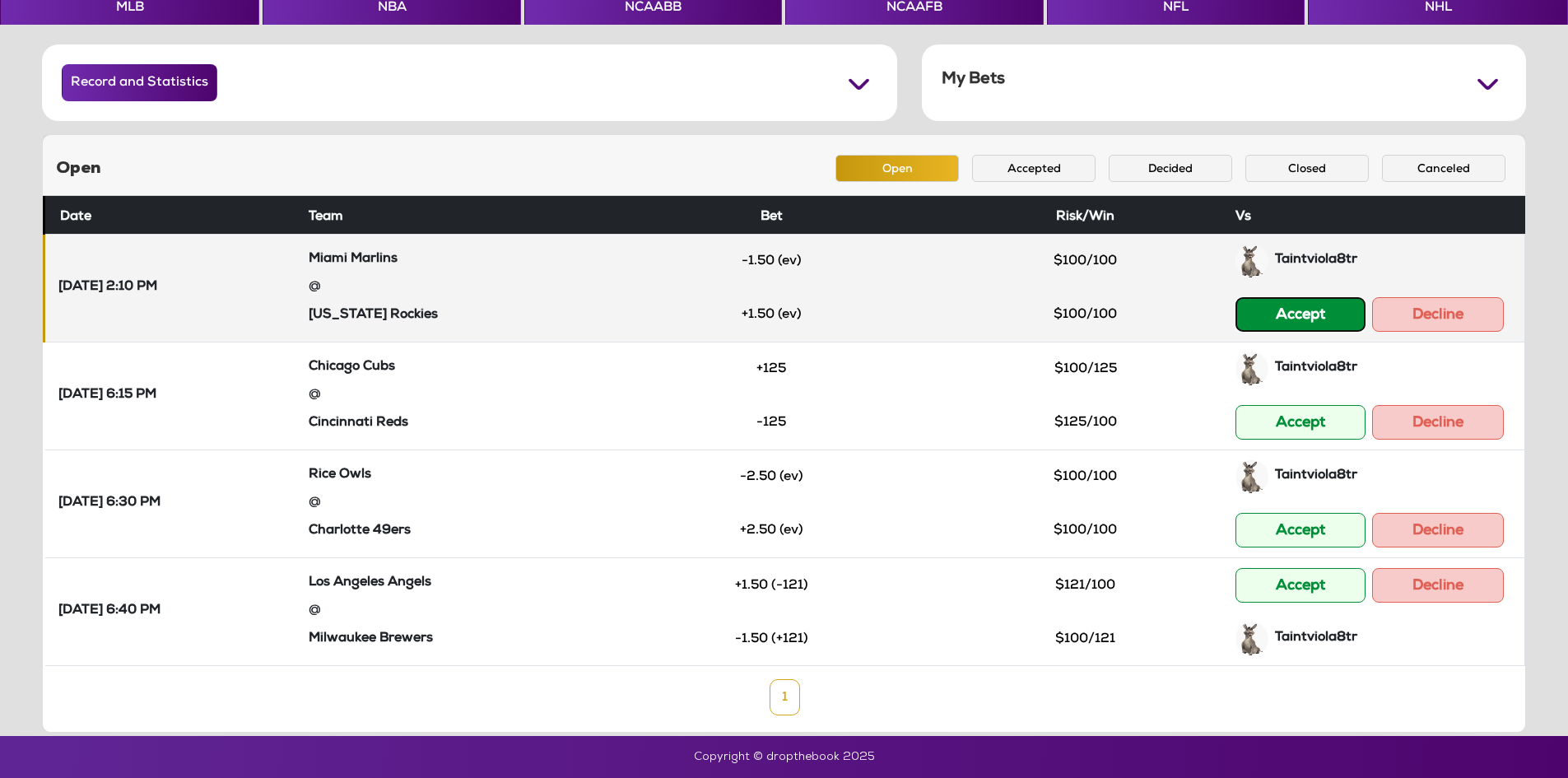
click at [1290, 305] on button "Accept" at bounding box center [1300, 314] width 130 height 35
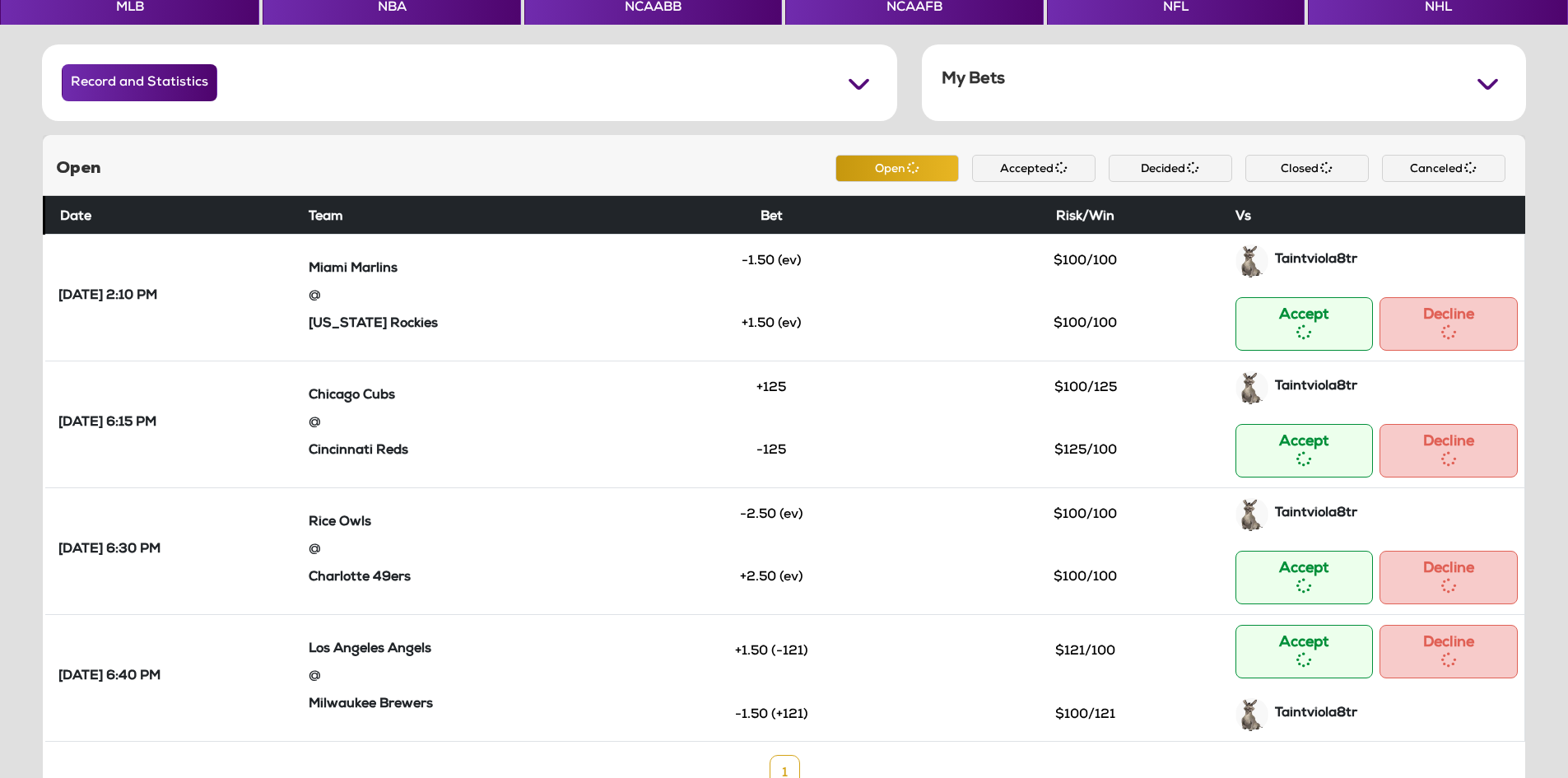
scroll to position [58, 0]
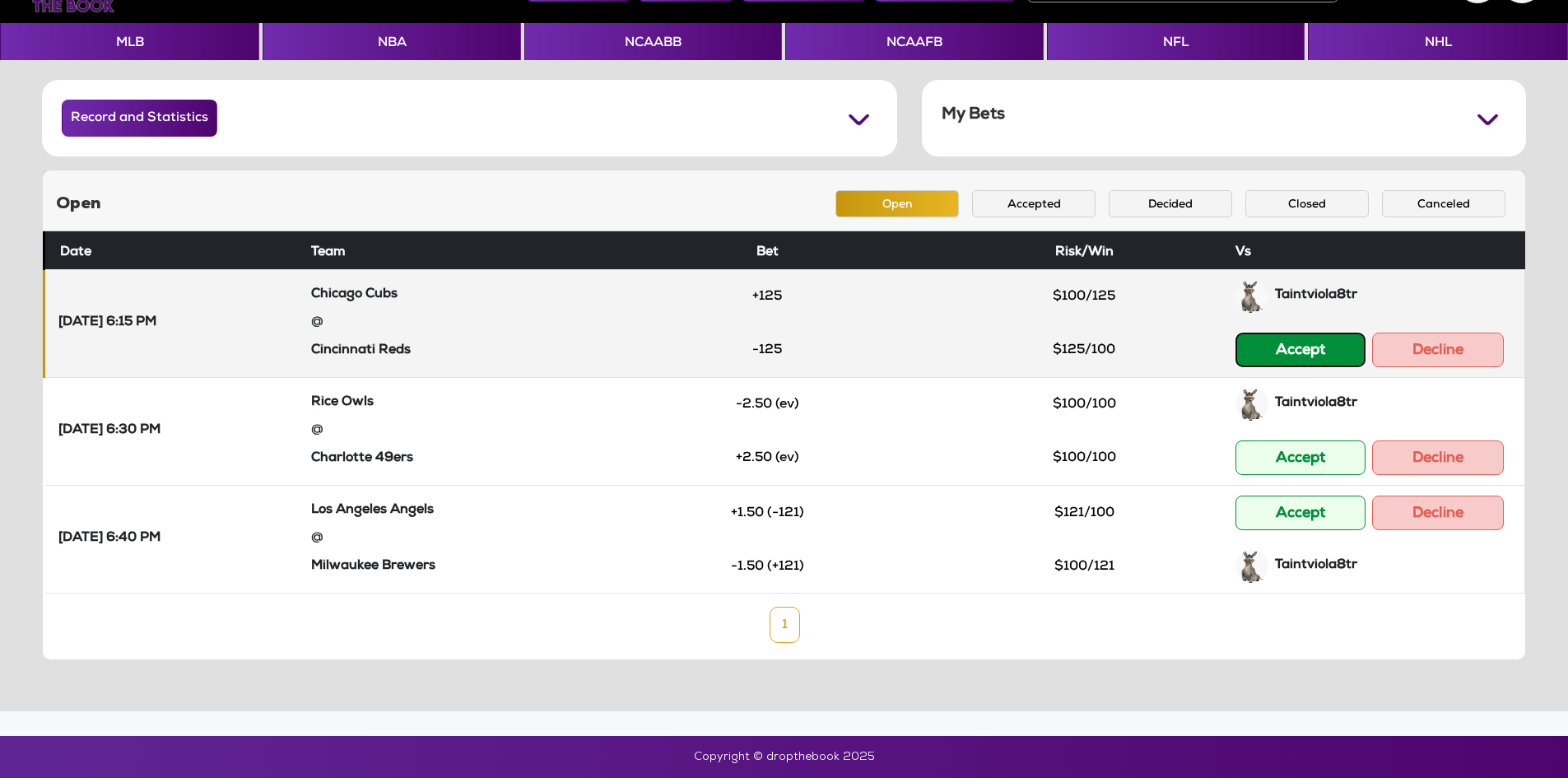
click at [1302, 346] on button "Accept" at bounding box center [1300, 350] width 130 height 35
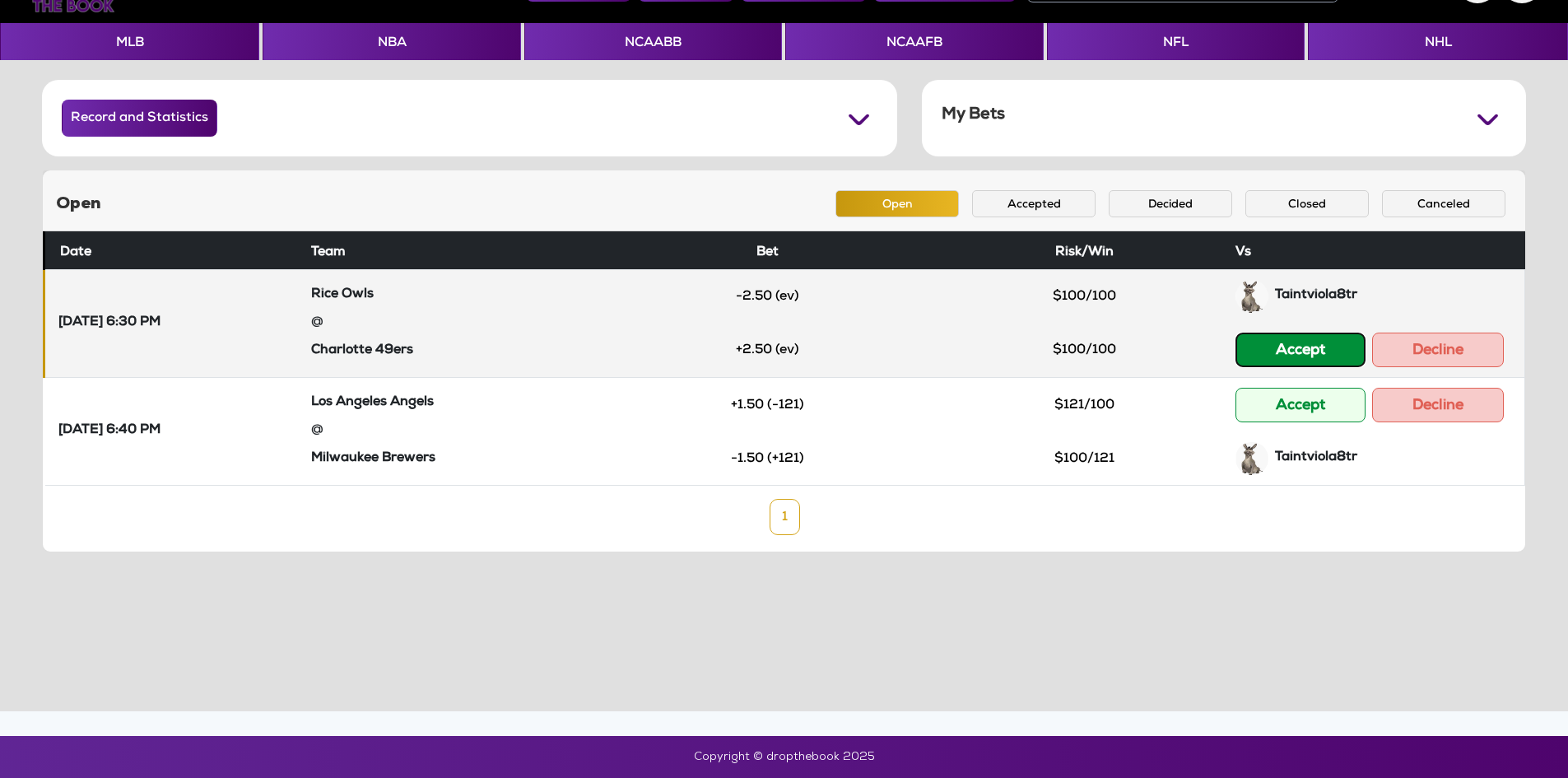
click at [1297, 350] on button "Accept" at bounding box center [1300, 350] width 130 height 35
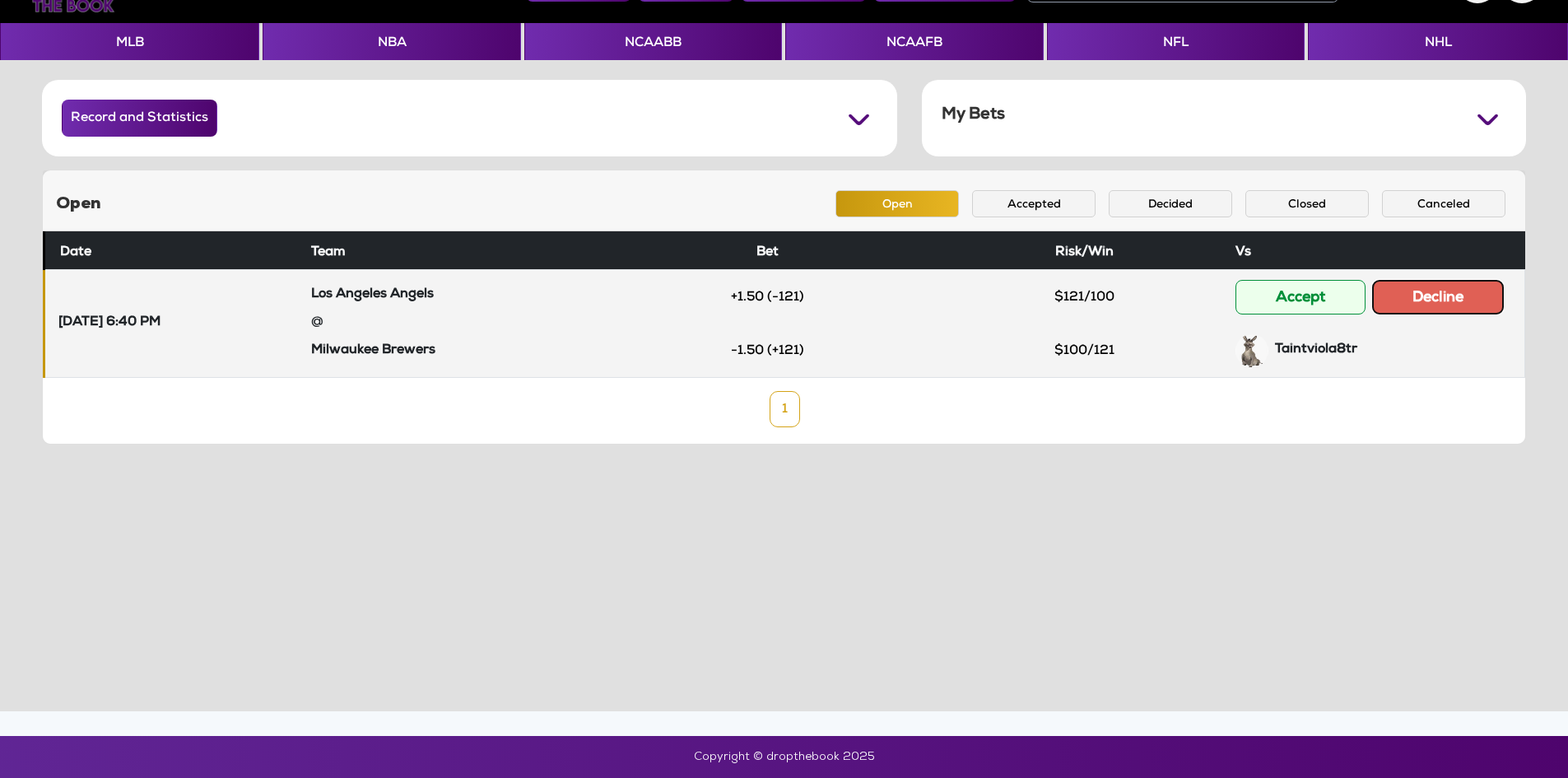
click at [1456, 310] on button "Decline" at bounding box center [1438, 297] width 132 height 35
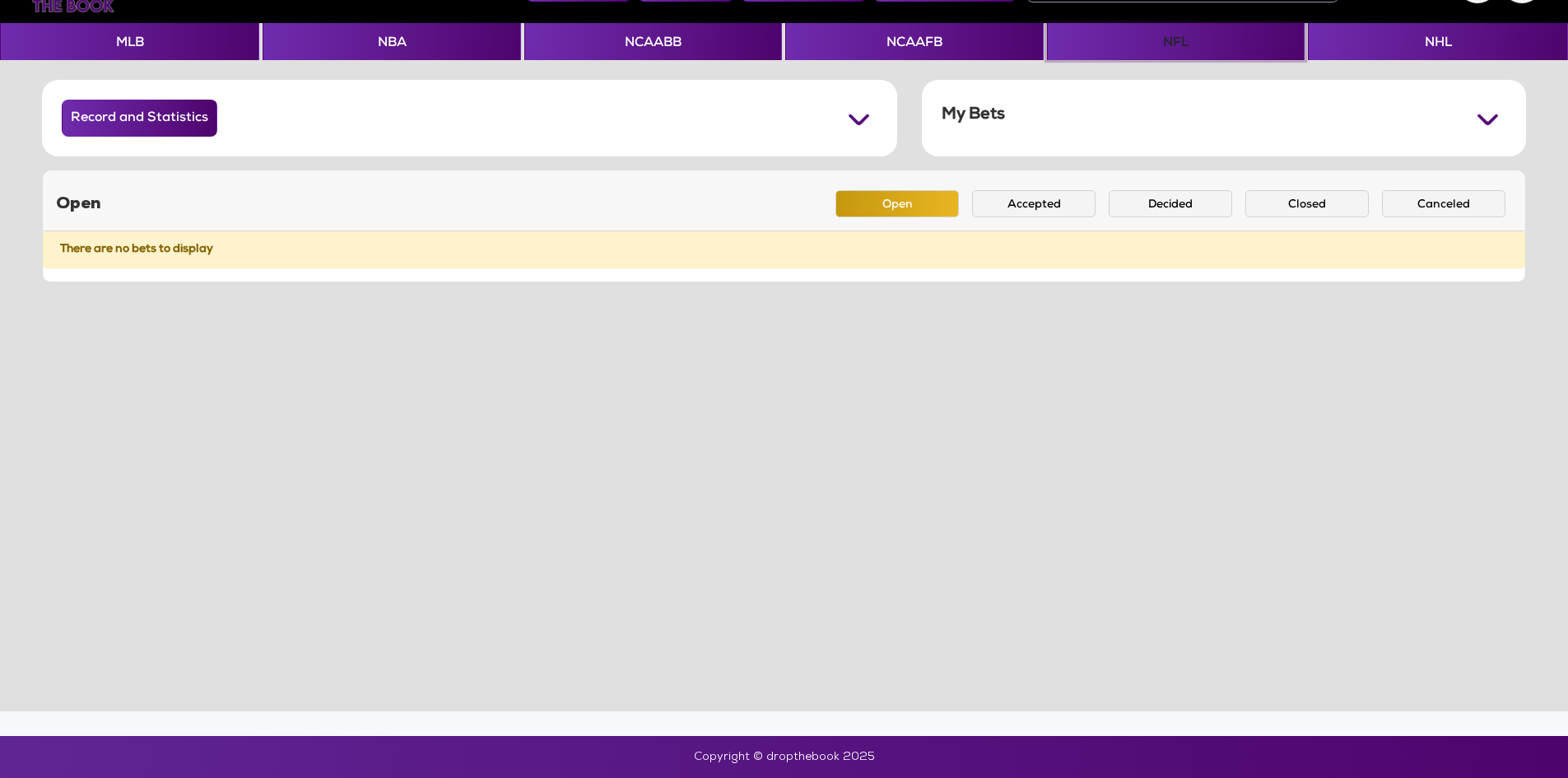
click at [1125, 39] on button "NFL" at bounding box center [1176, 41] width 257 height 37
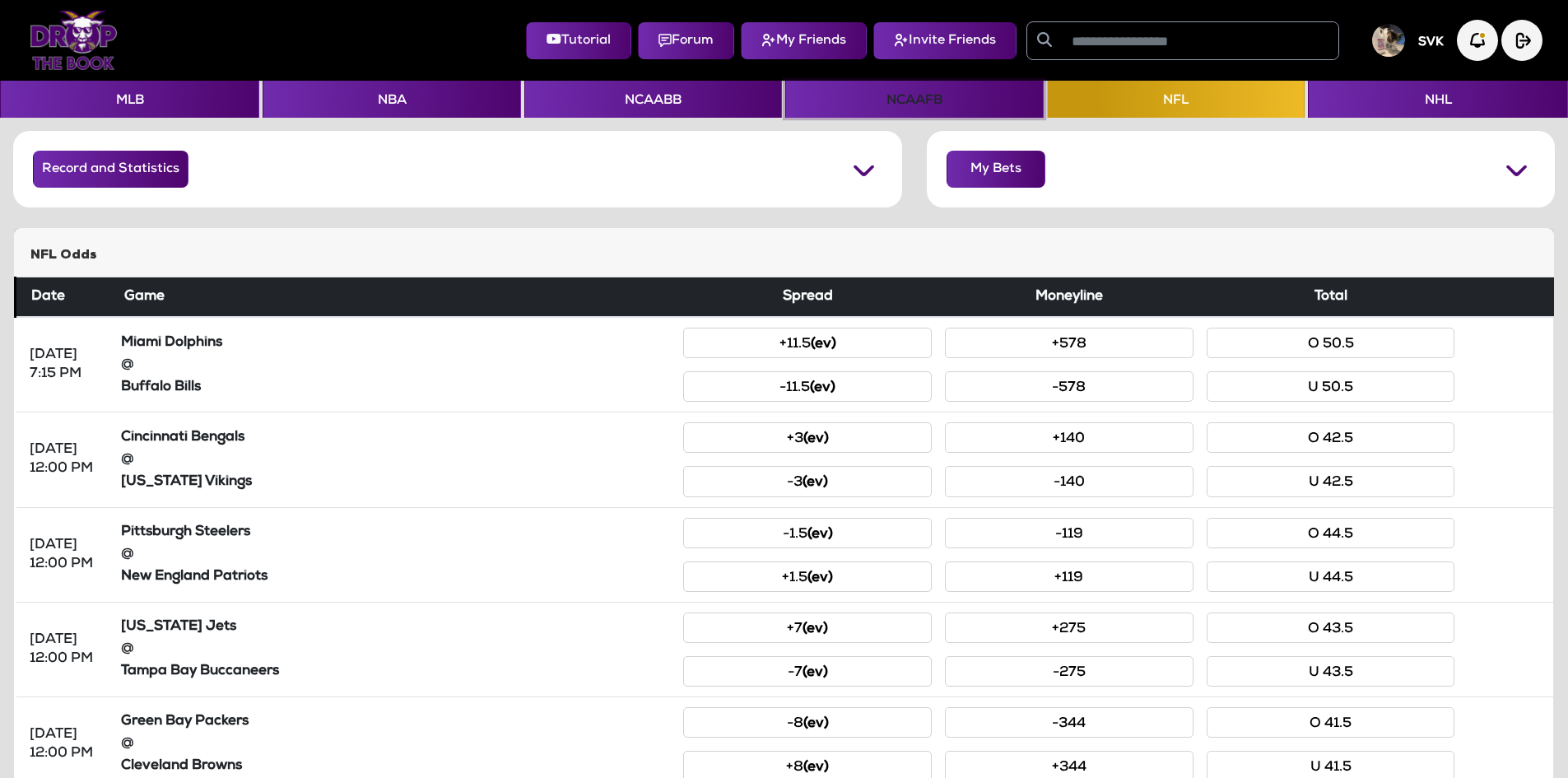
click at [906, 87] on button "NCAAFB" at bounding box center [913, 99] width 257 height 37
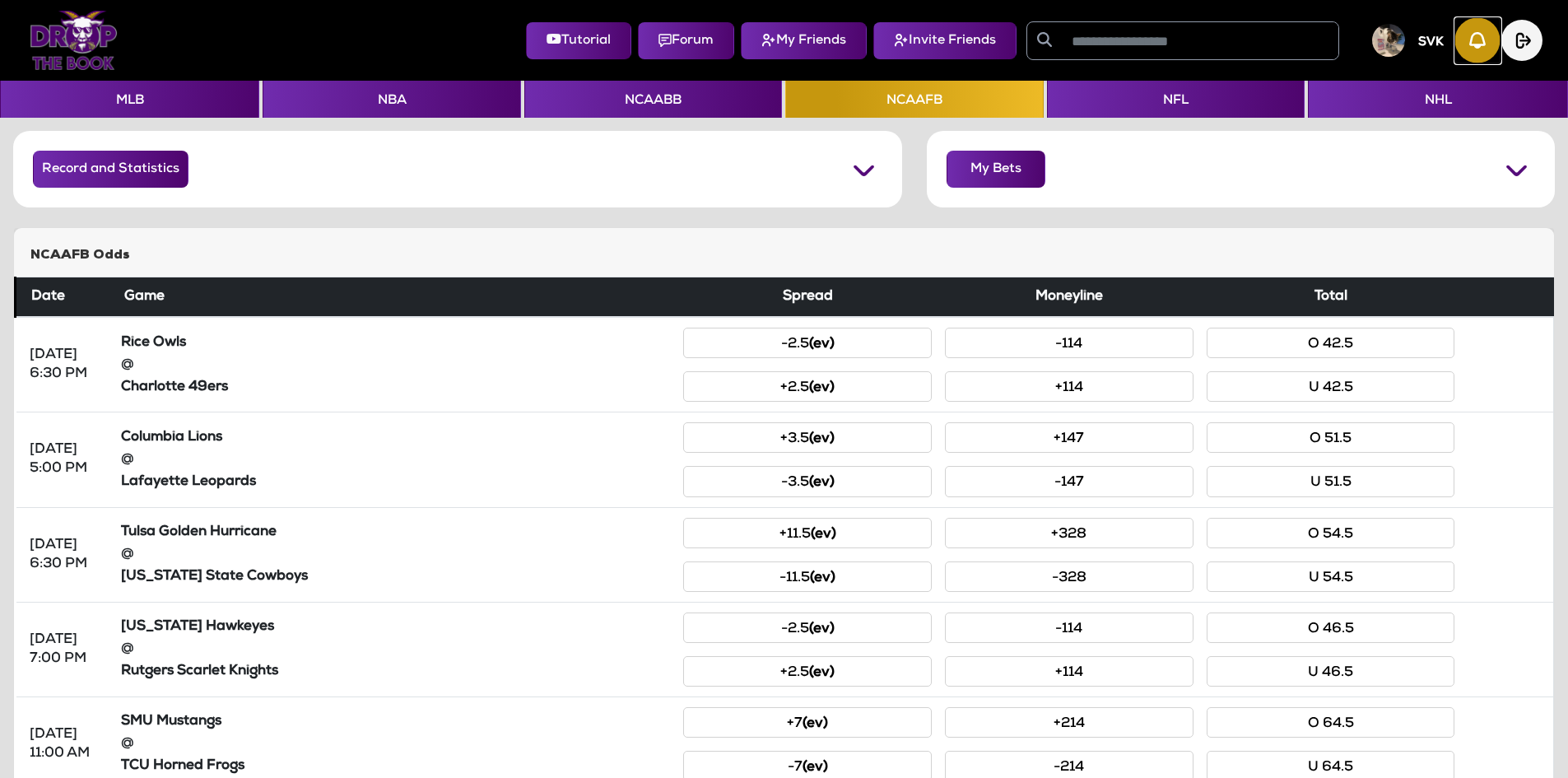
click at [1475, 48] on img "button" at bounding box center [1477, 40] width 45 height 45
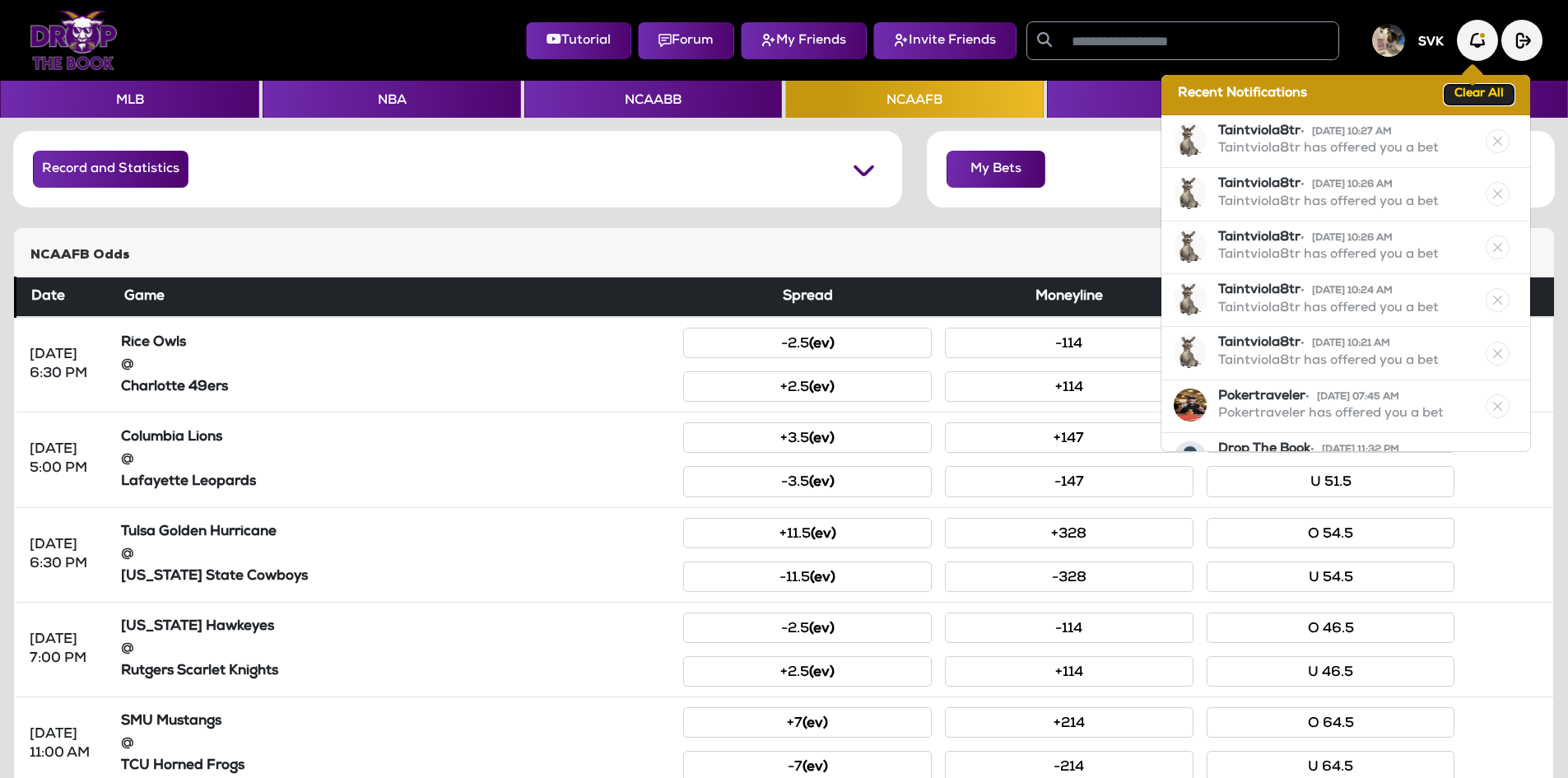
click at [1467, 98] on button "Clear All" at bounding box center [1479, 94] width 69 height 19
